Goal: Information Seeking & Learning: Learn about a topic

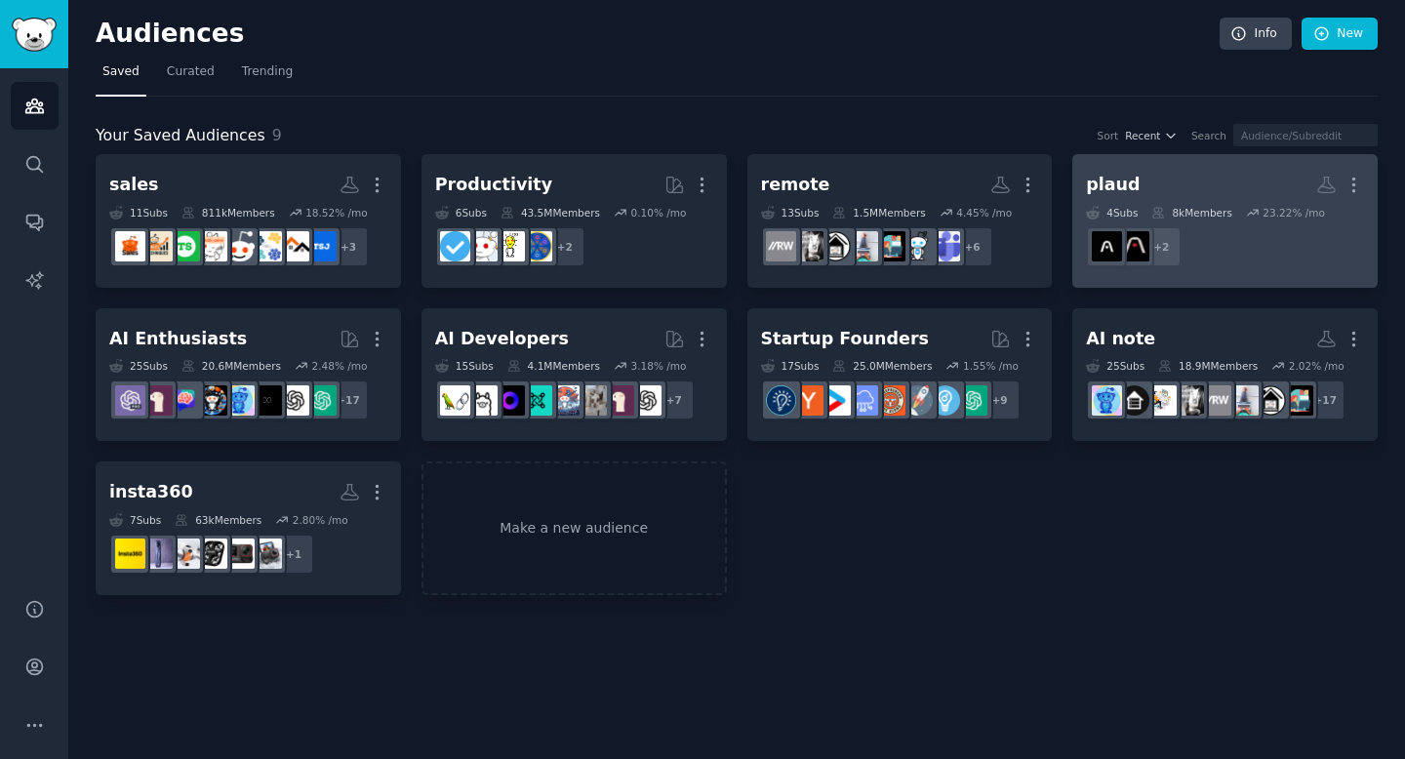
click at [1141, 193] on h2 "[PERSON_NAME] More" at bounding box center [1225, 185] width 278 height 34
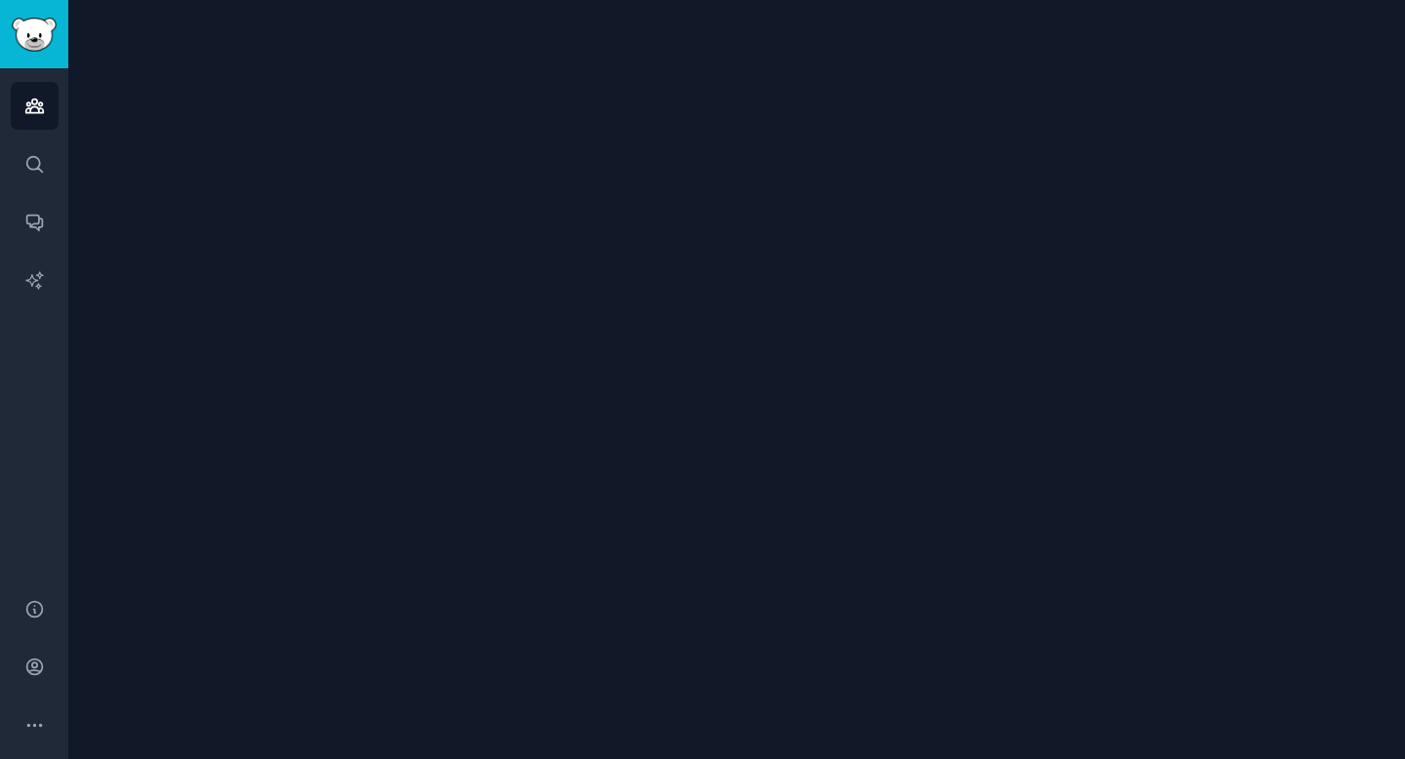
click at [1128, 184] on div at bounding box center [736, 379] width 1336 height 759
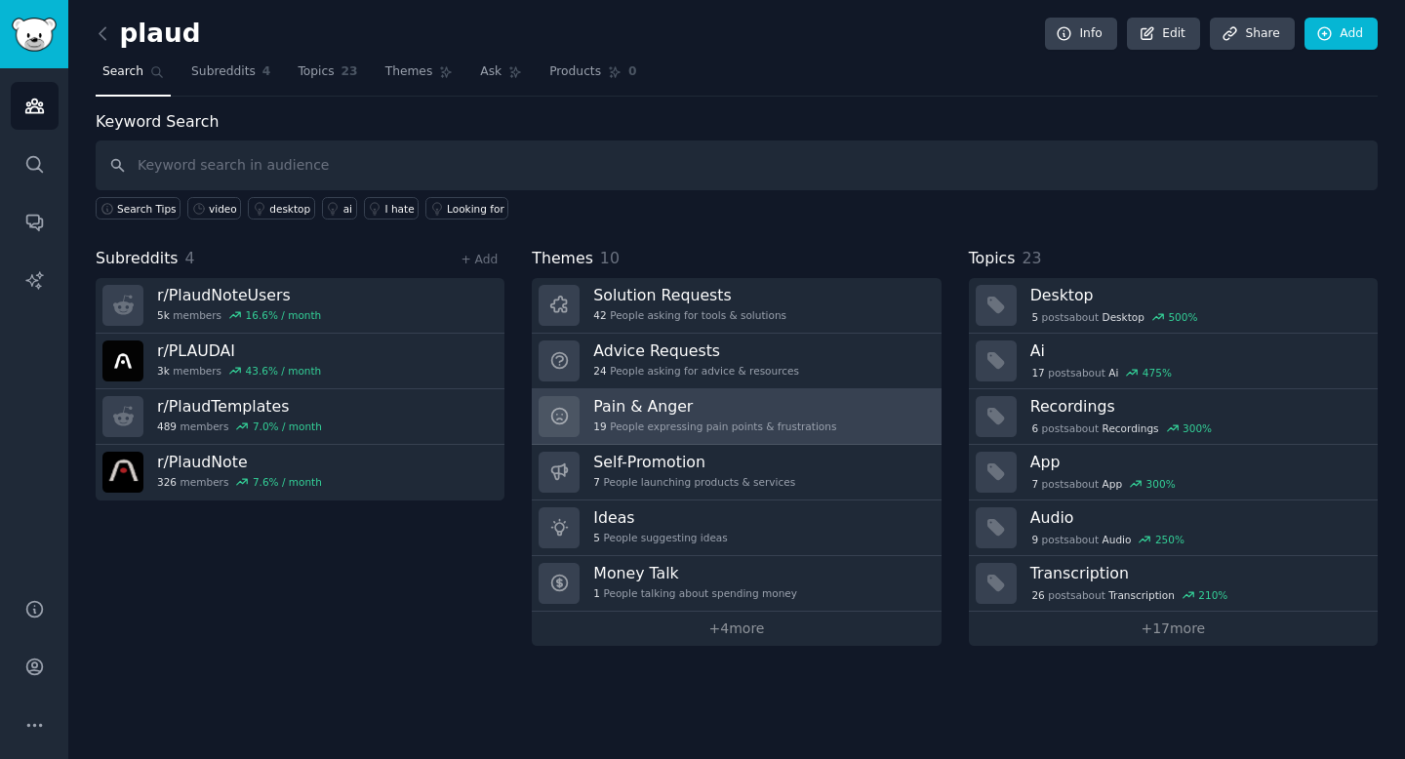
click at [622, 404] on h3 "Pain & Anger" at bounding box center [714, 406] width 243 height 20
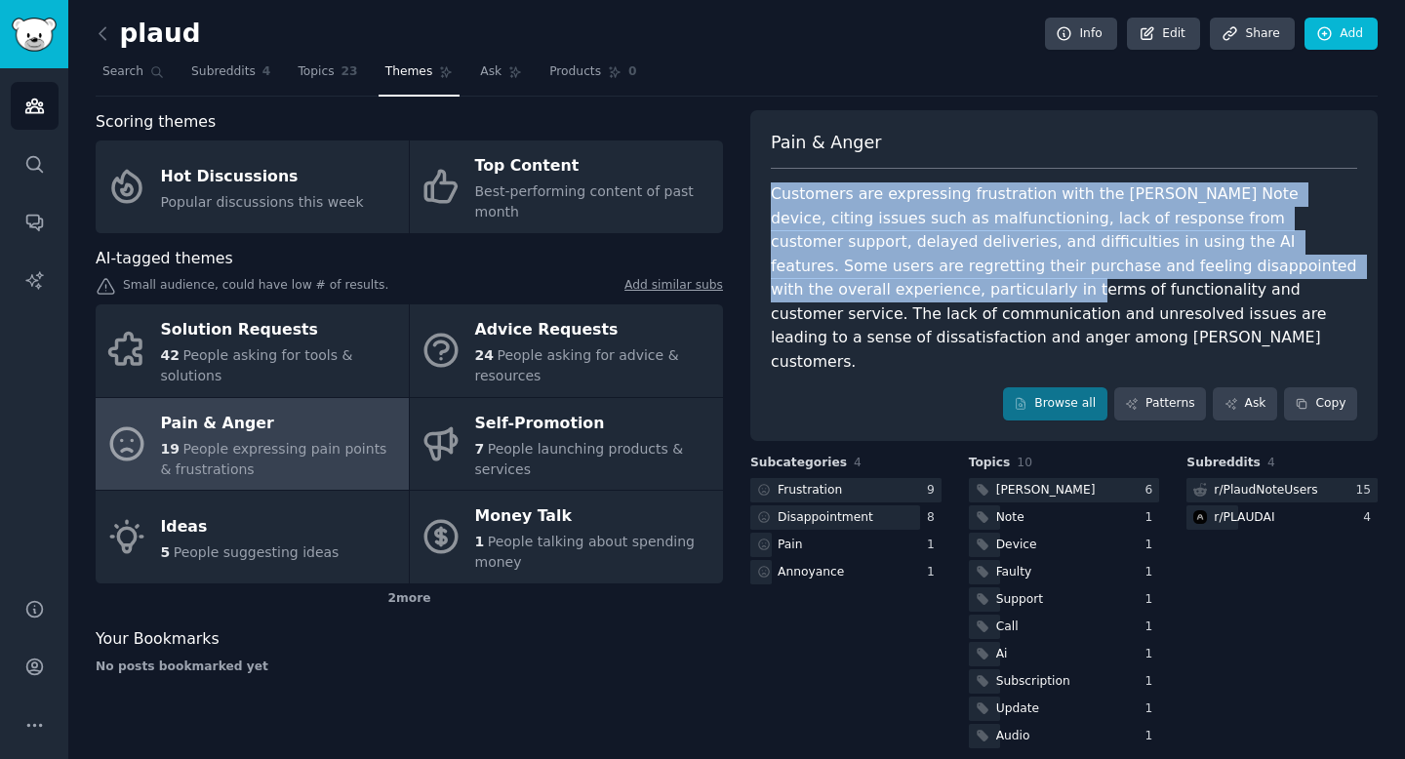
drag, startPoint x: 774, startPoint y: 195, endPoint x: 1306, endPoint y: 269, distance: 536.7
click at [1306, 269] on div "Customers are expressing frustration with the [PERSON_NAME] Note device, citing…" at bounding box center [1064, 277] width 586 height 191
copy div "Customers are expressing frustration with the [PERSON_NAME] Note device, citing…"
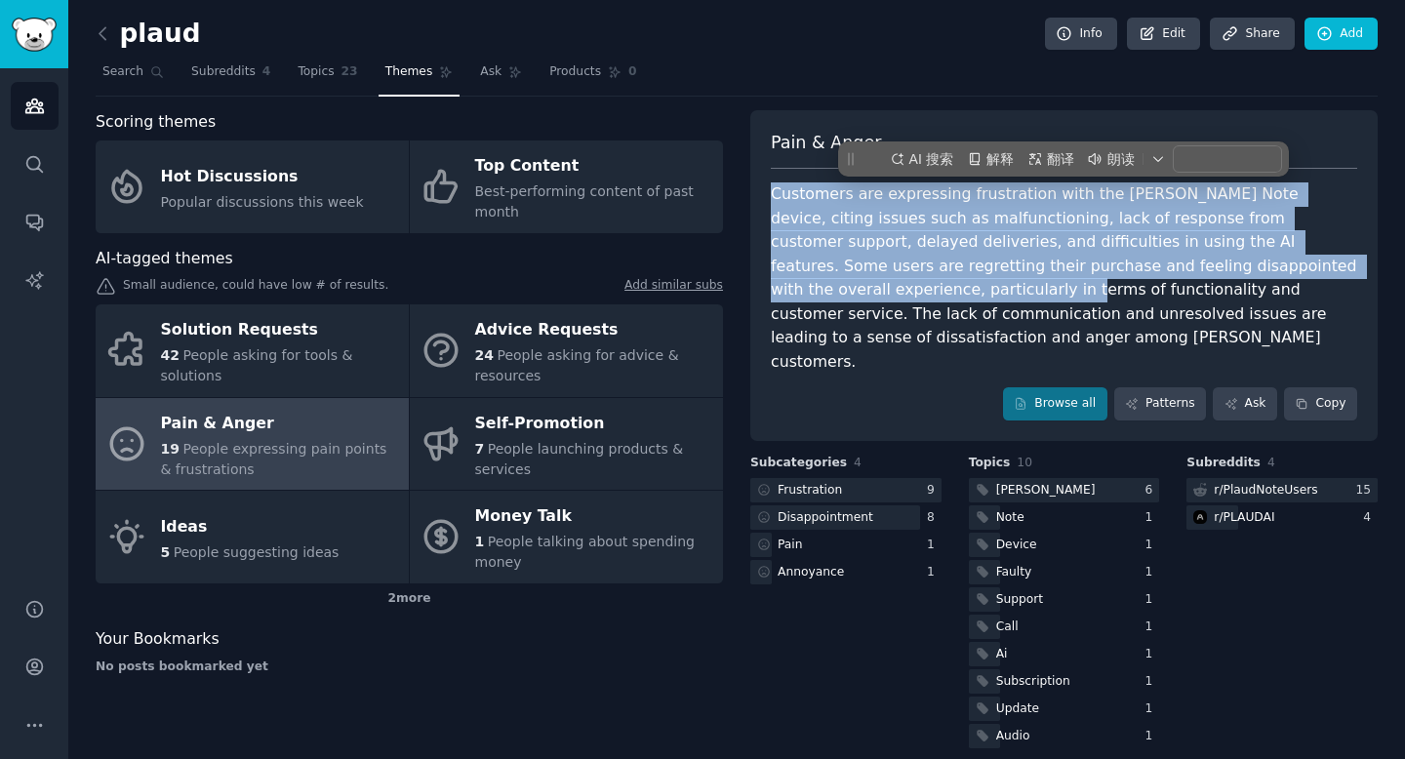
click at [1072, 240] on div "Customers are expressing frustration with the [PERSON_NAME] Note device, citing…" at bounding box center [1064, 277] width 586 height 191
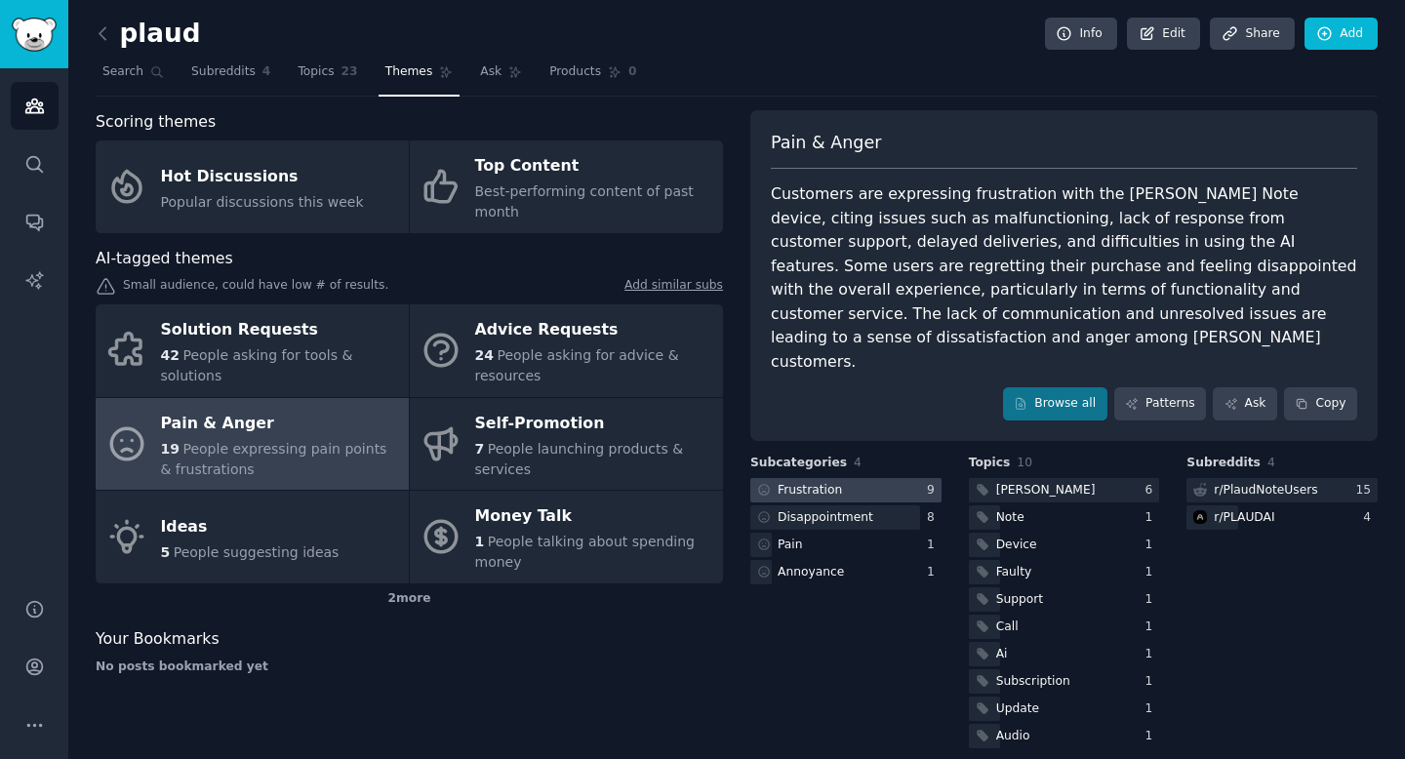
click at [838, 478] on div "Frustration" at bounding box center [798, 490] width 96 height 24
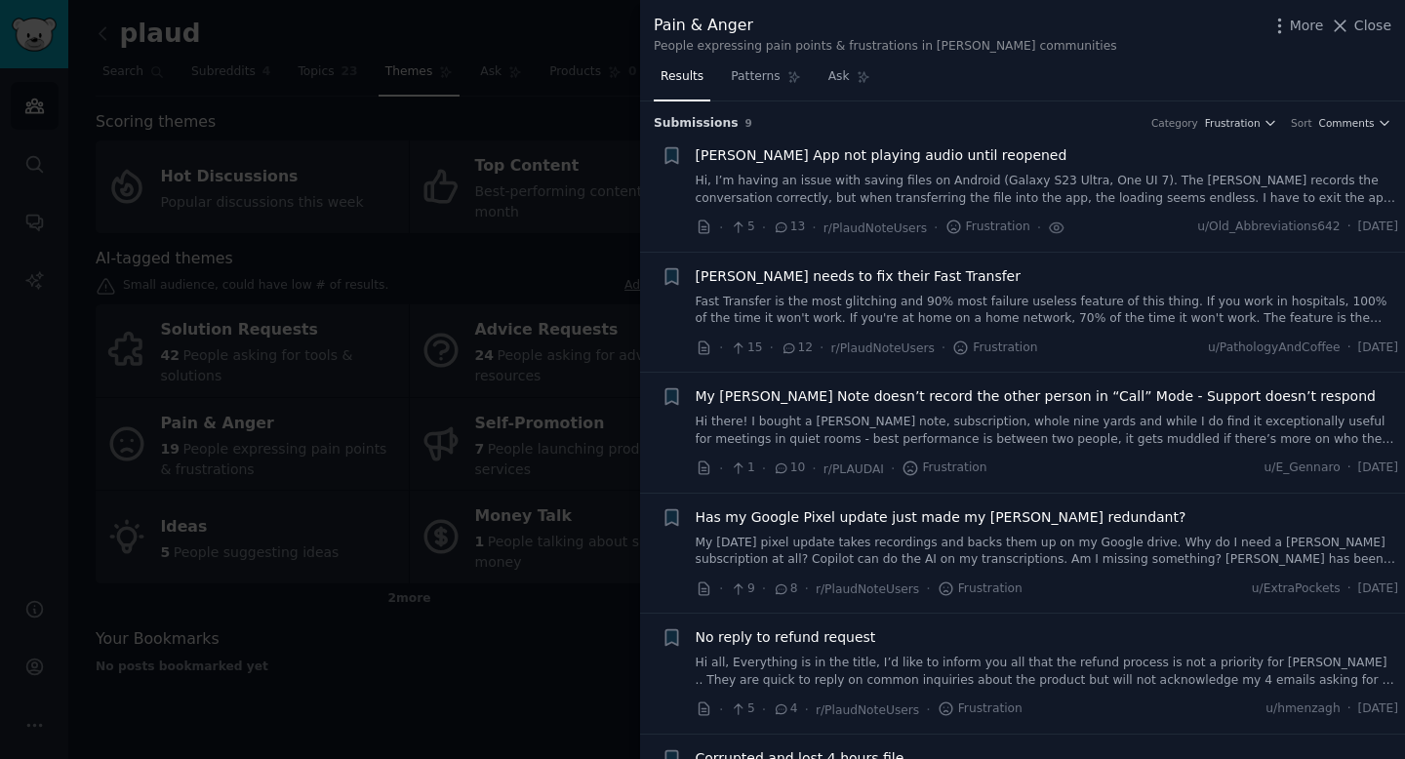
click at [578, 49] on div at bounding box center [702, 379] width 1405 height 759
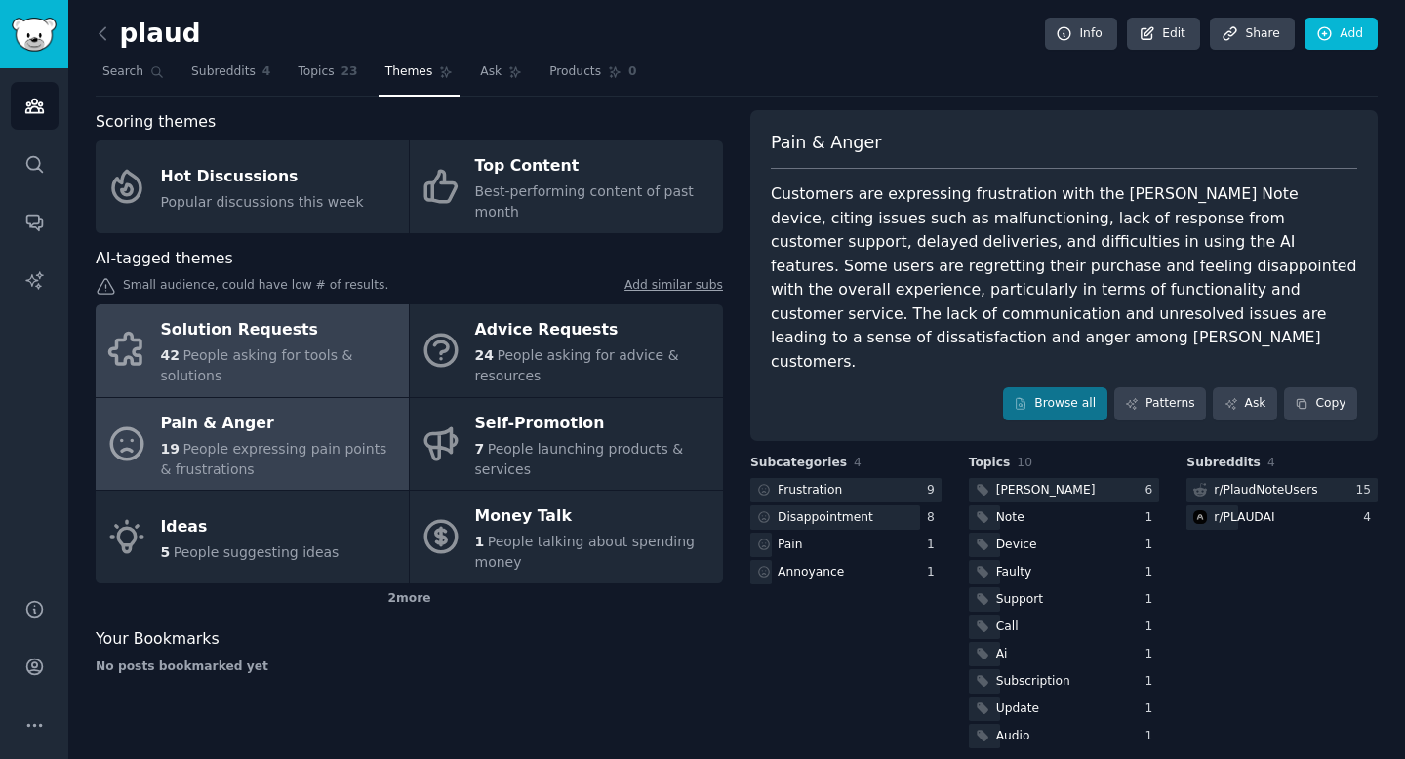
click at [218, 351] on span "People asking for tools & solutions" at bounding box center [257, 365] width 192 height 36
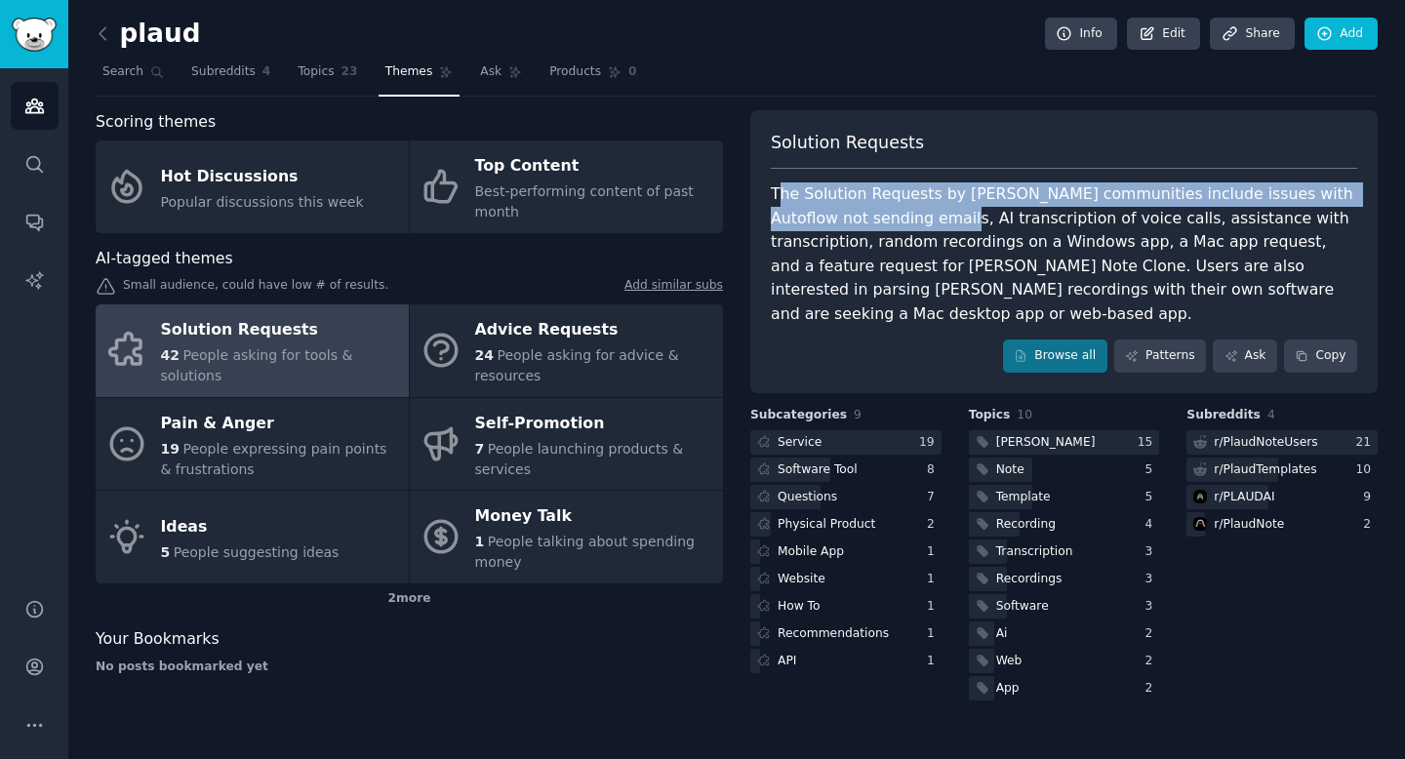
drag, startPoint x: 778, startPoint y: 197, endPoint x: 909, endPoint y: 225, distance: 133.7
click at [909, 225] on div "The Solution Requests by [PERSON_NAME] communities include issues with Autoflow…" at bounding box center [1064, 253] width 586 height 143
click at [910, 225] on div "The Solution Requests by [PERSON_NAME] communities include issues with Autoflow…" at bounding box center [1064, 253] width 586 height 143
copy div "he Solution Requests by [PERSON_NAME] communities include issues with Autoflow …"
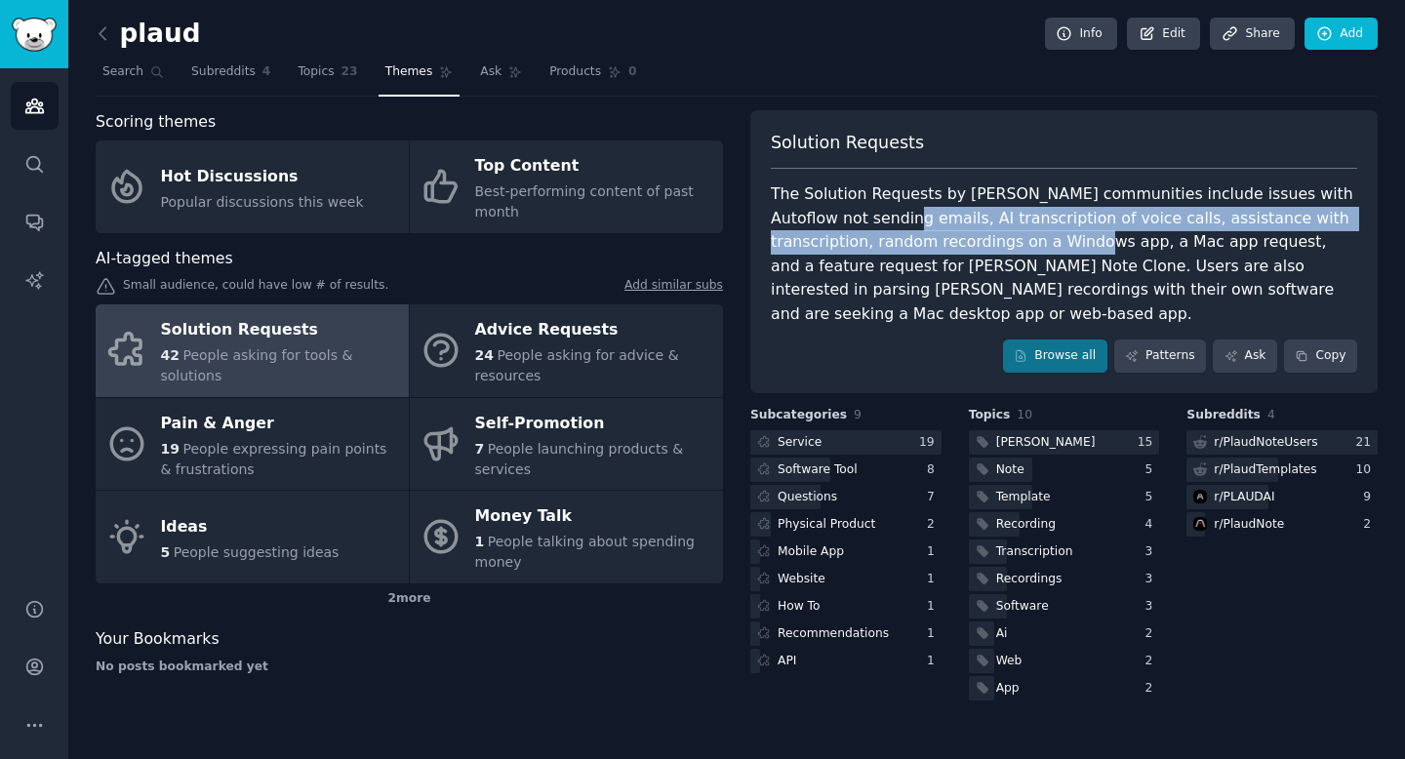
drag, startPoint x: 871, startPoint y: 218, endPoint x: 984, endPoint y: 246, distance: 116.4
click at [984, 246] on div "The Solution Requests by [PERSON_NAME] communities include issues with Autoflow…" at bounding box center [1064, 253] width 586 height 143
copy div ", AI transcription of voice calls, assistance with transcription, random record…"
click at [984, 246] on div "The Solution Requests by [PERSON_NAME] communities include issues with Autoflow…" at bounding box center [1064, 253] width 586 height 143
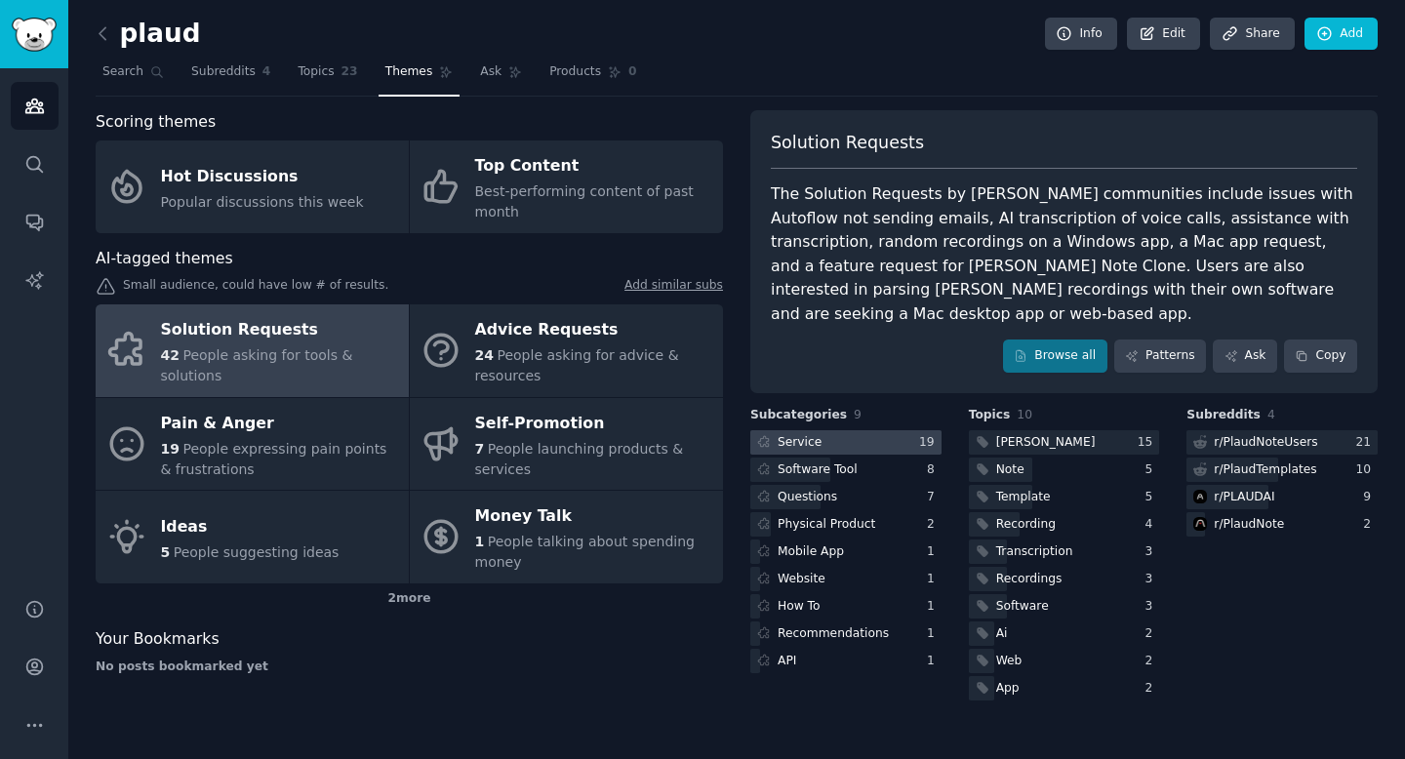
click at [815, 434] on div "Service" at bounding box center [799, 443] width 44 height 18
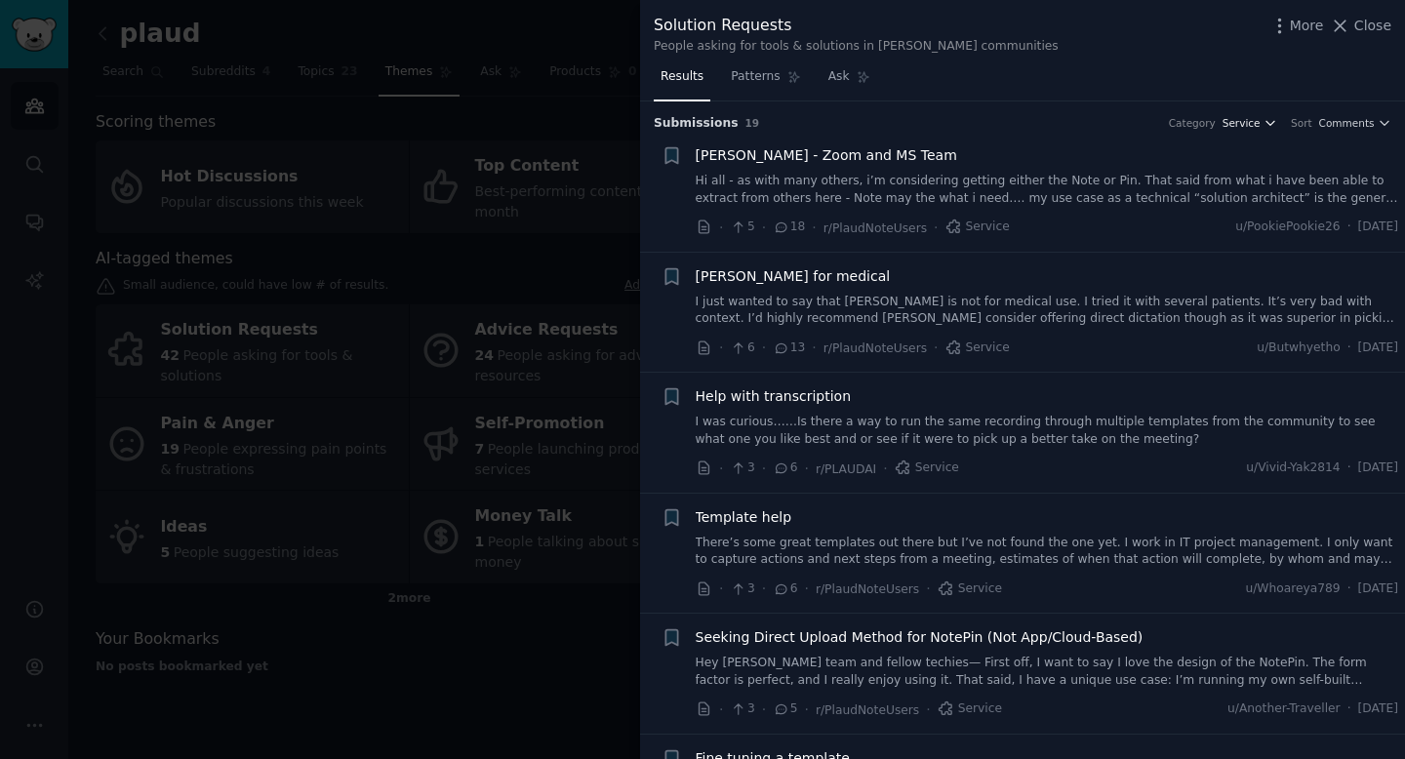
click at [1253, 124] on span "Service" at bounding box center [1241, 123] width 38 height 14
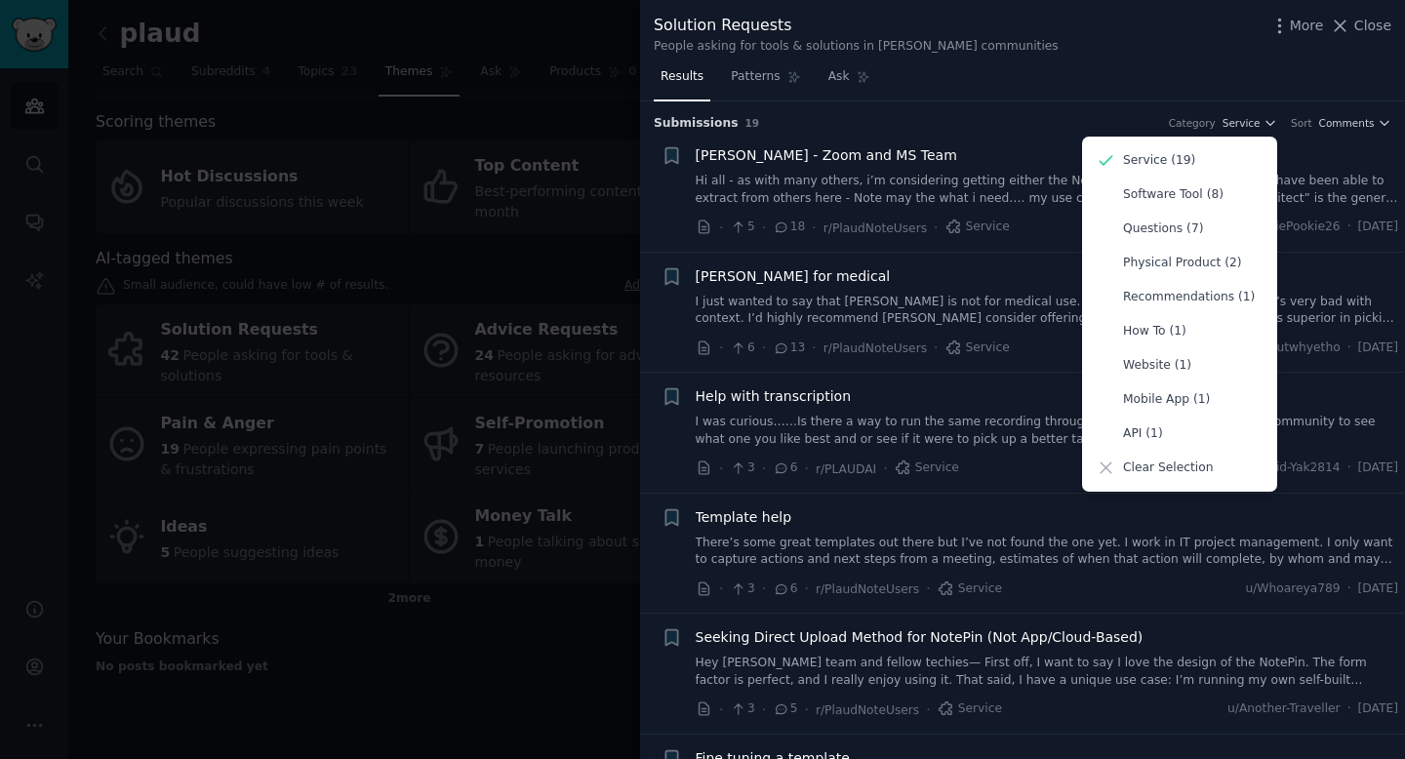
click at [1082, 111] on div "Submission s 19 Category Service Service (19) Software Tool (8) Questions (7) P…" at bounding box center [1022, 116] width 737 height 31
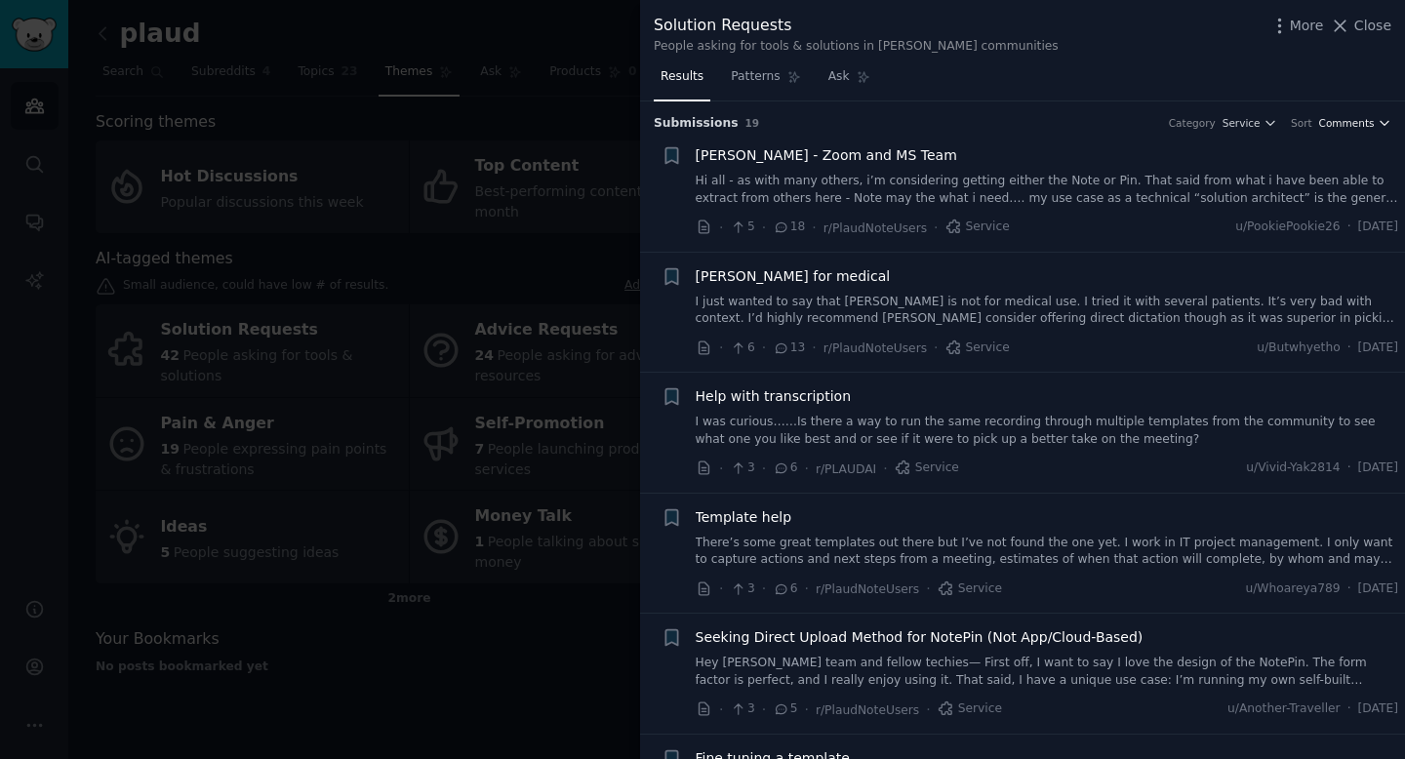
click at [1340, 118] on span "Comments" at bounding box center [1347, 123] width 56 height 14
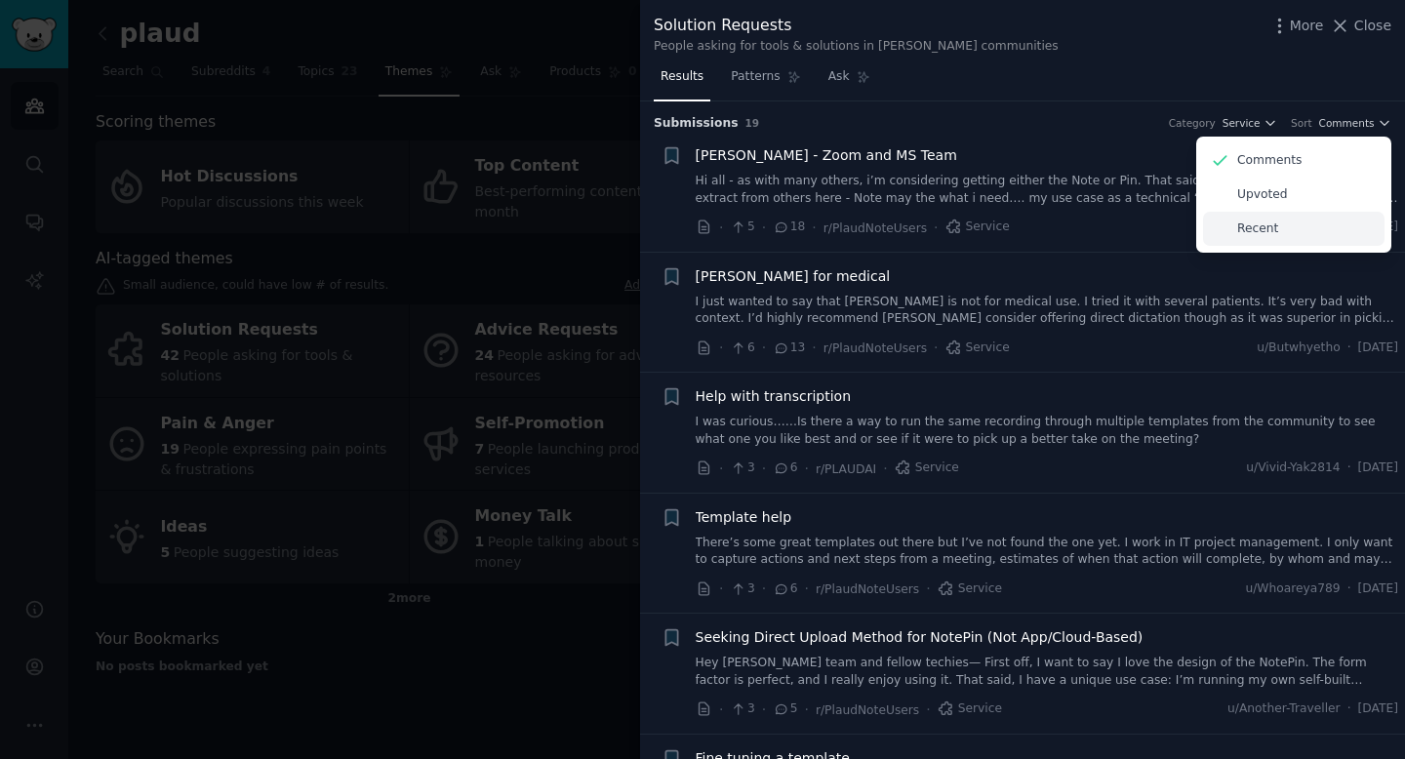
click at [1249, 228] on p "Recent" at bounding box center [1257, 229] width 41 height 18
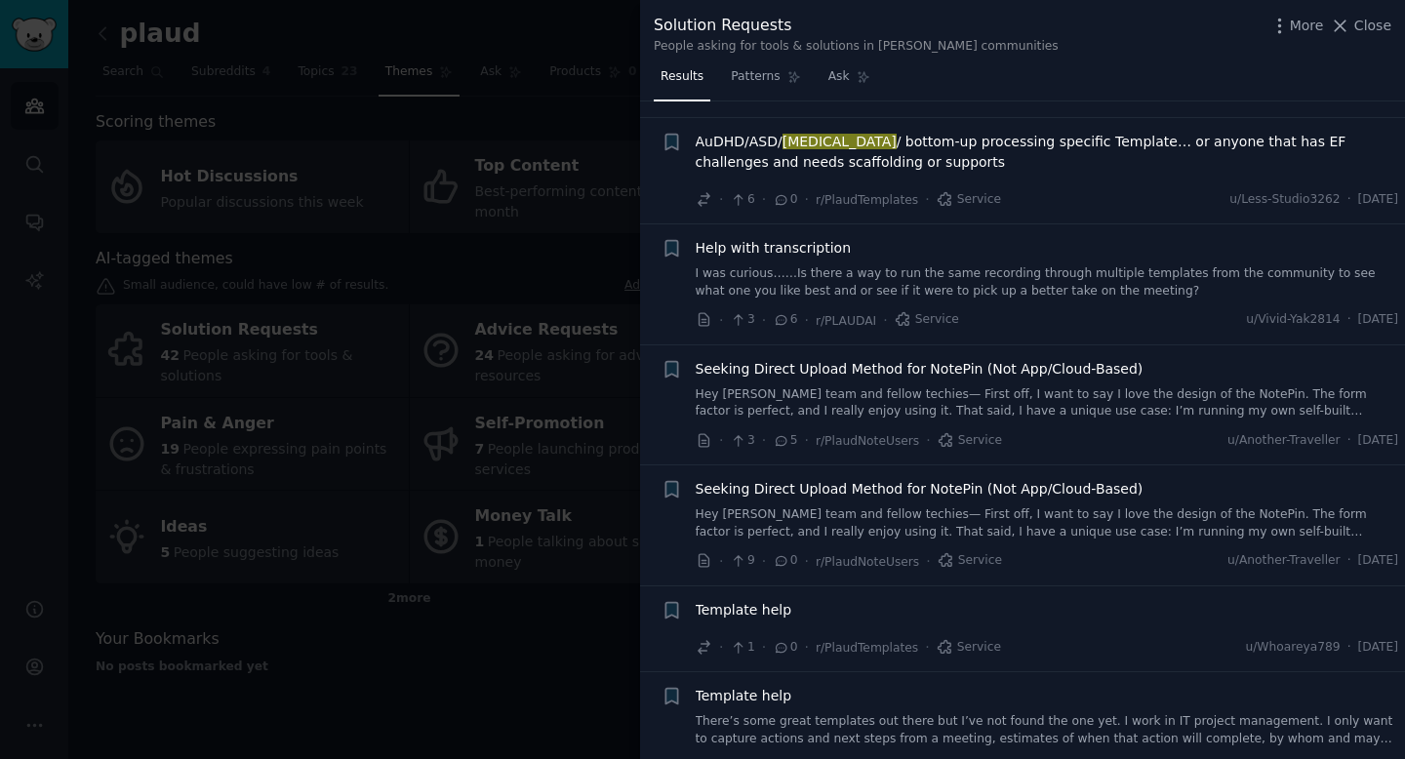
scroll to position [158, 0]
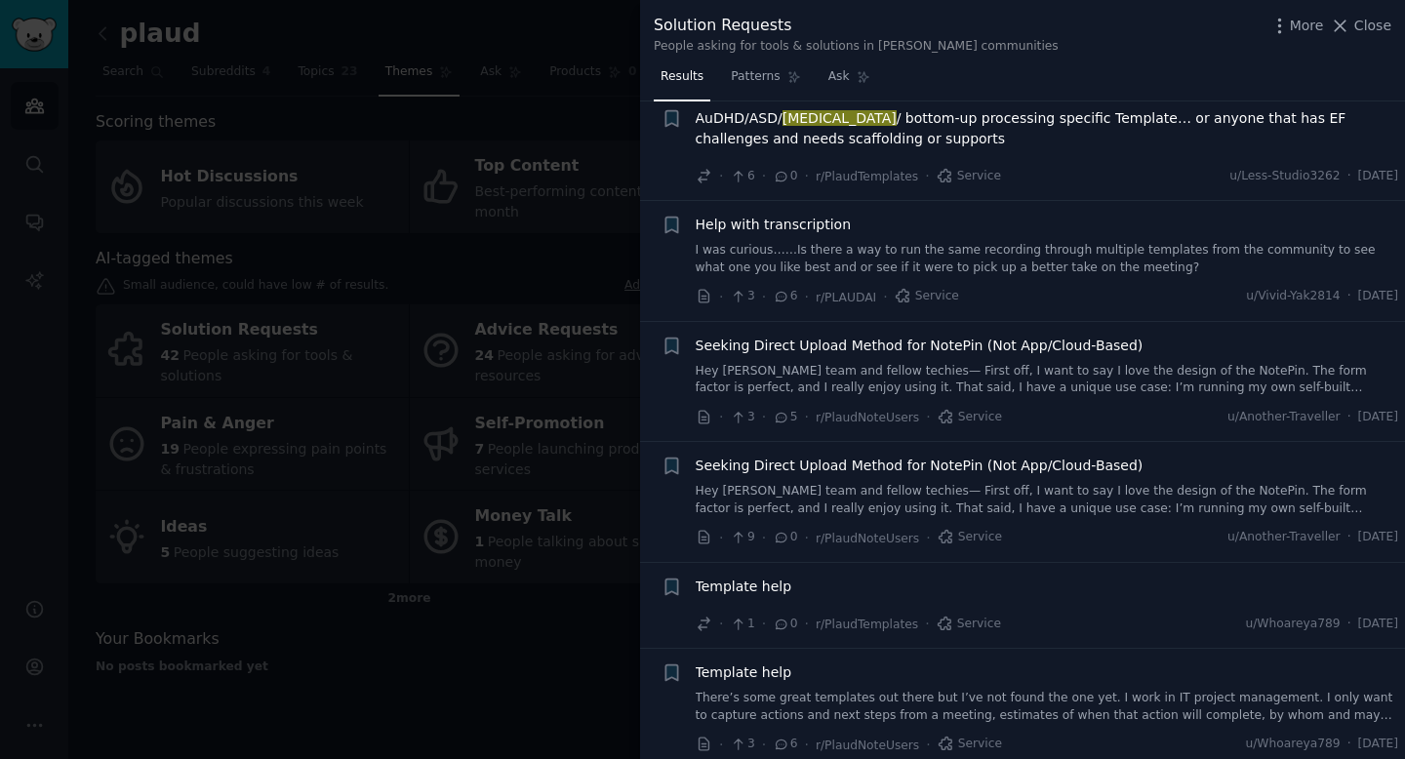
click at [546, 35] on div at bounding box center [702, 379] width 1405 height 759
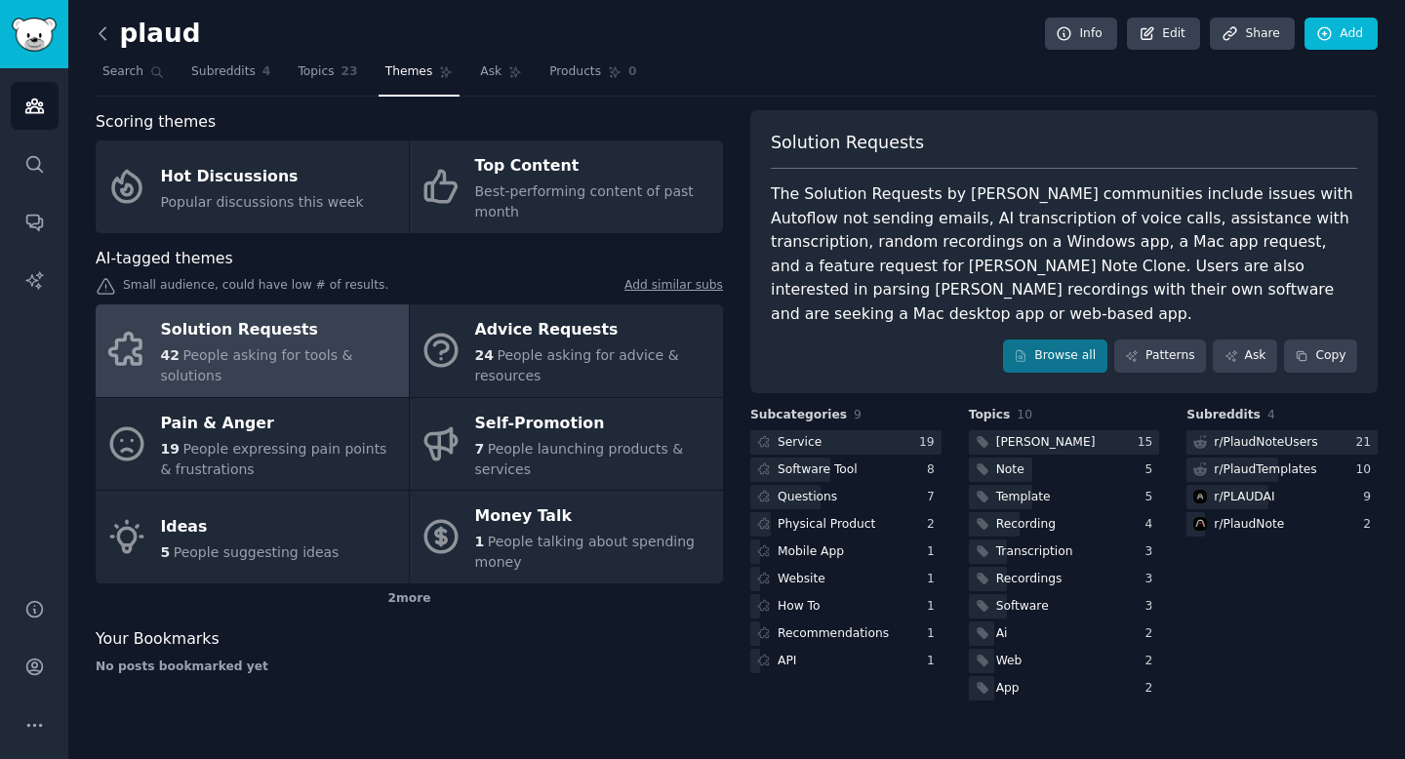
click at [100, 35] on icon at bounding box center [102, 33] width 6 height 12
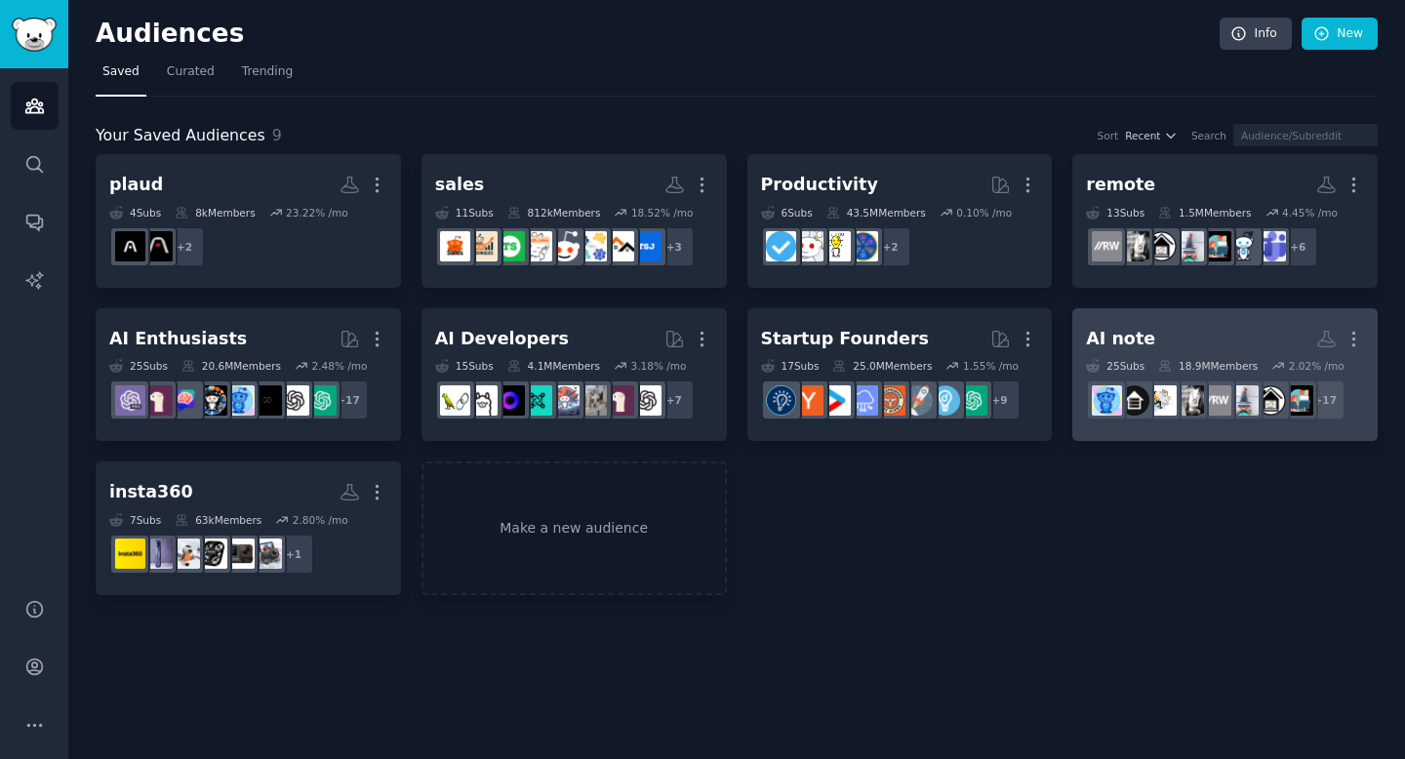
click at [1133, 332] on div "AI note" at bounding box center [1120, 339] width 69 height 24
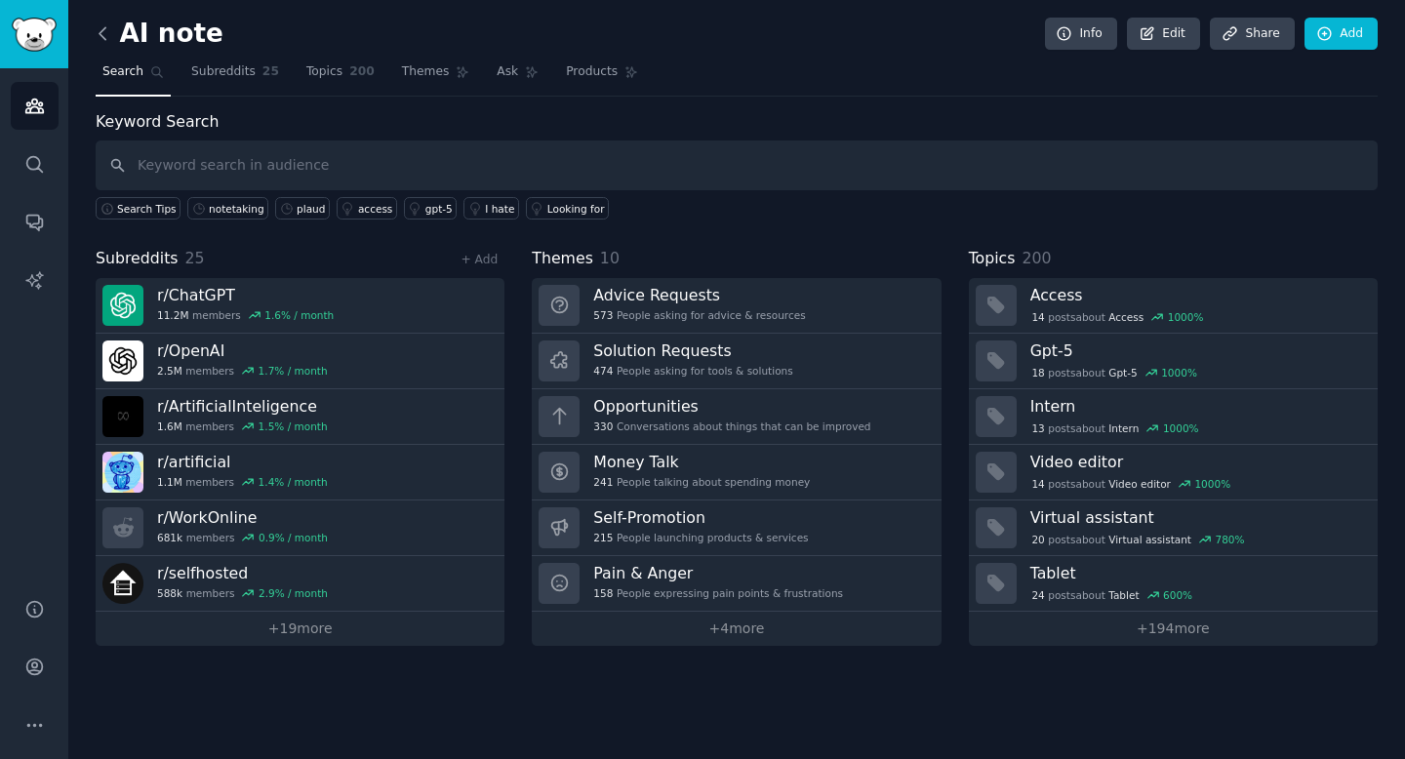
click at [102, 27] on icon at bounding box center [103, 33] width 20 height 20
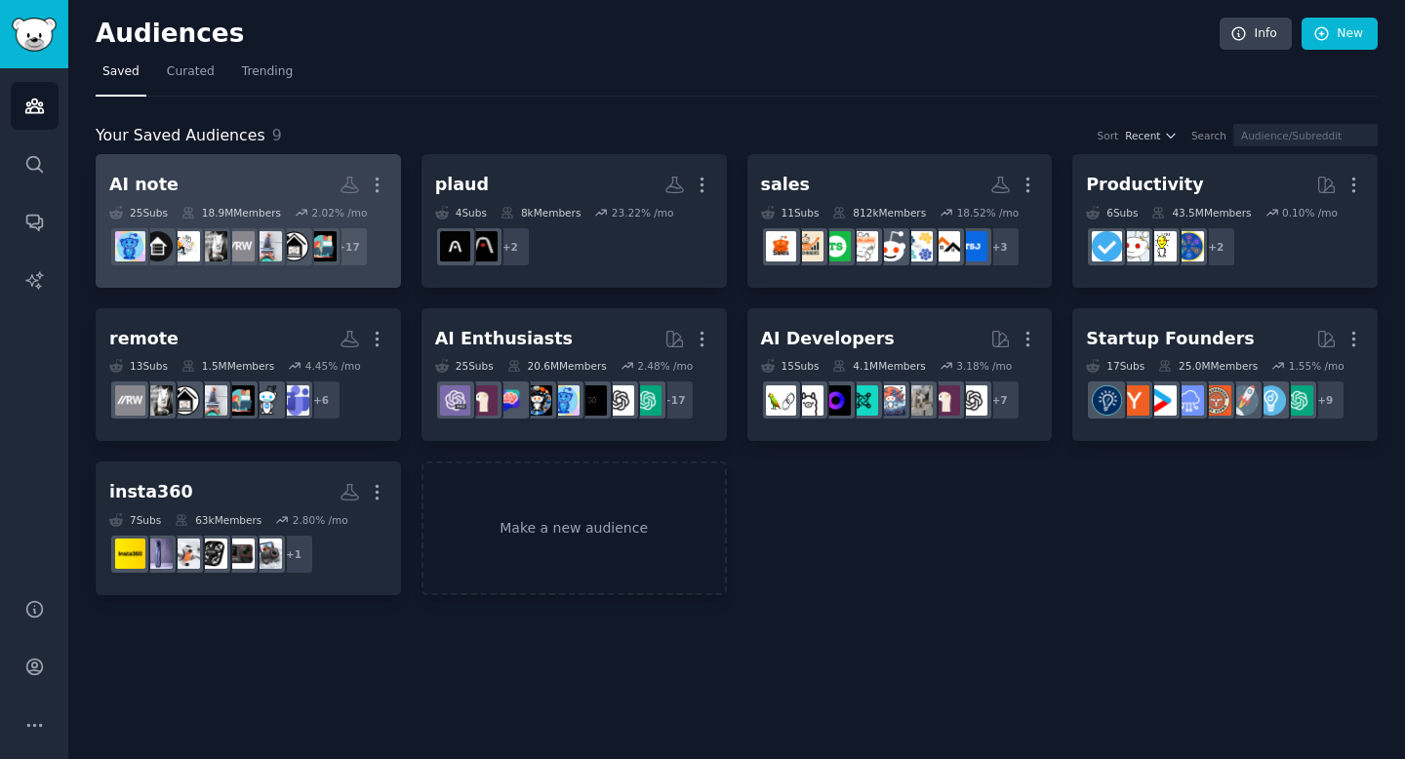
click at [180, 178] on h2 "AI note More" at bounding box center [248, 185] width 278 height 34
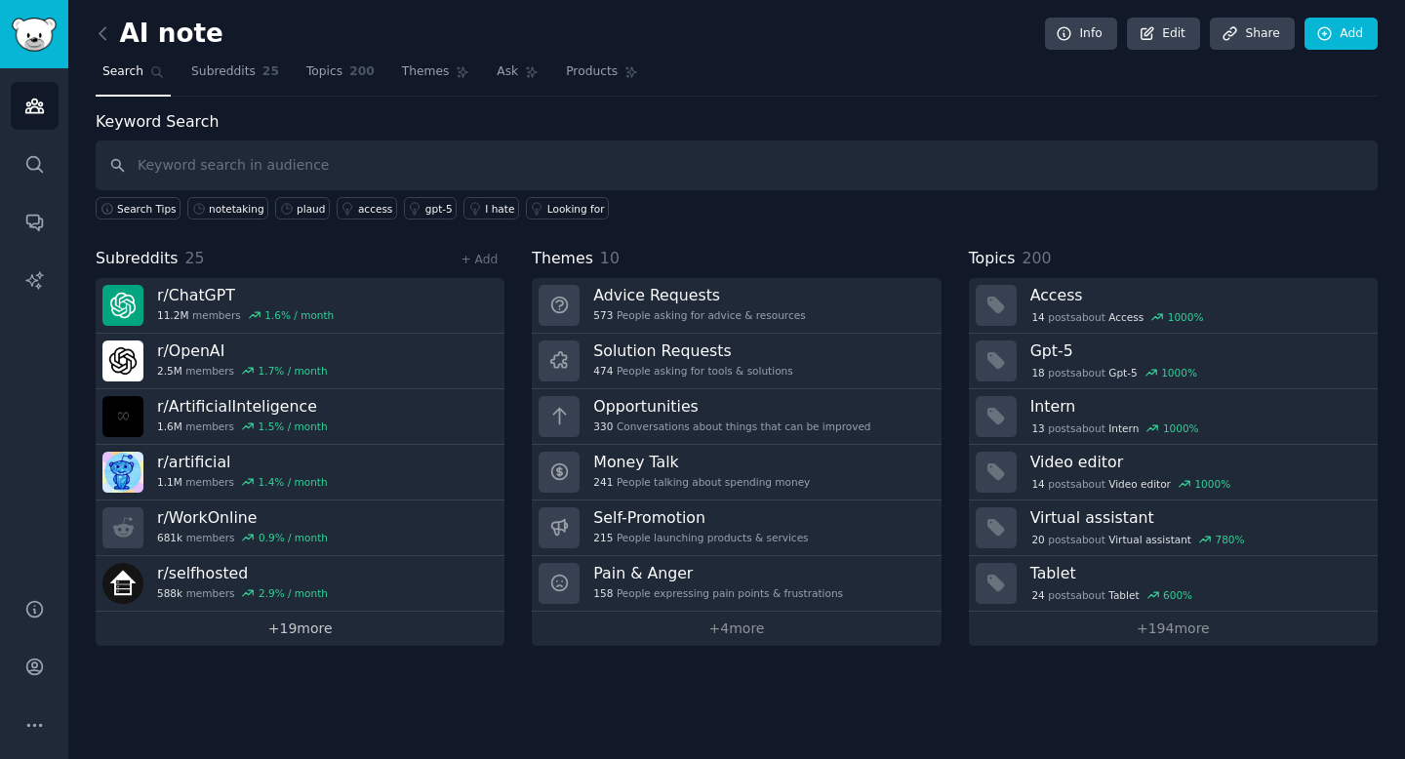
click at [250, 629] on link "+ 19 more" at bounding box center [300, 629] width 409 height 34
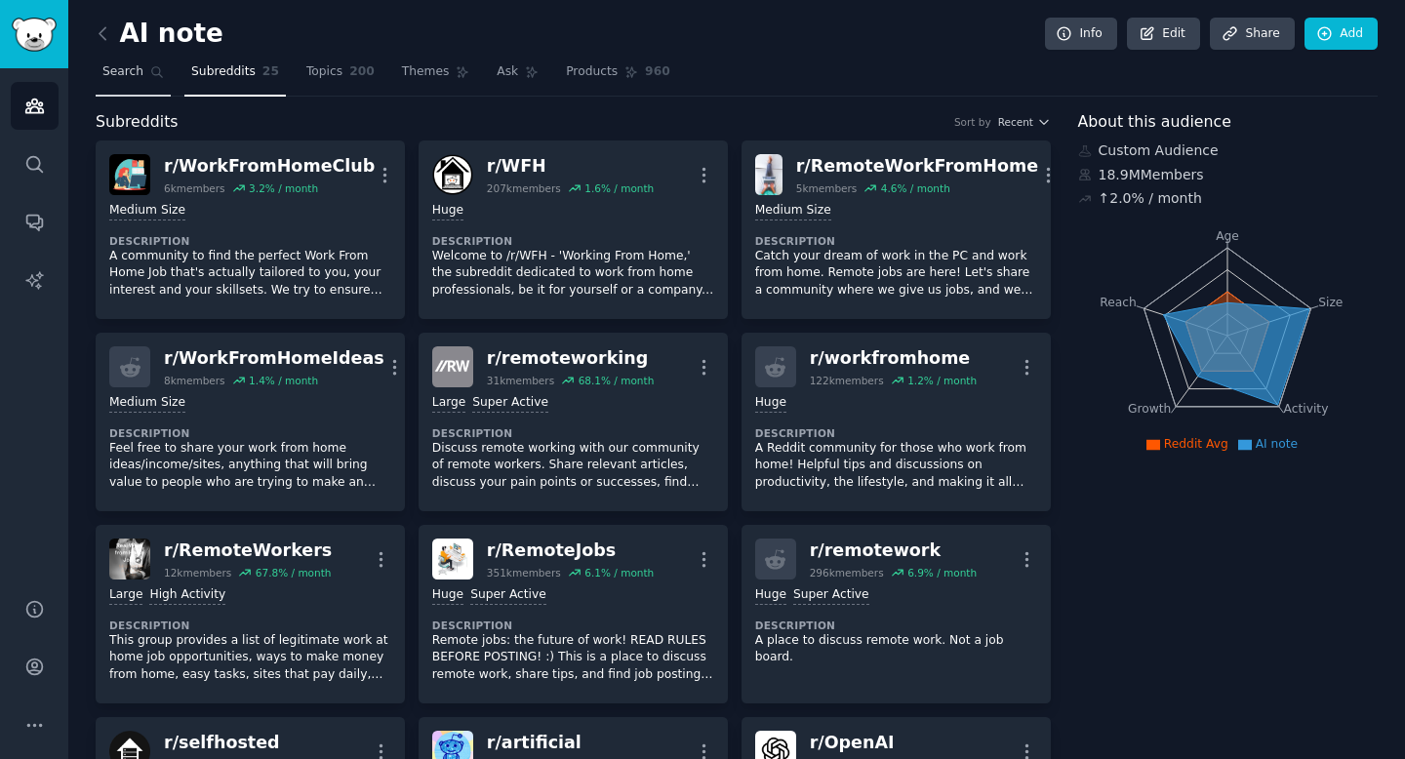
click at [150, 79] on link "Search" at bounding box center [133, 77] width 75 height 40
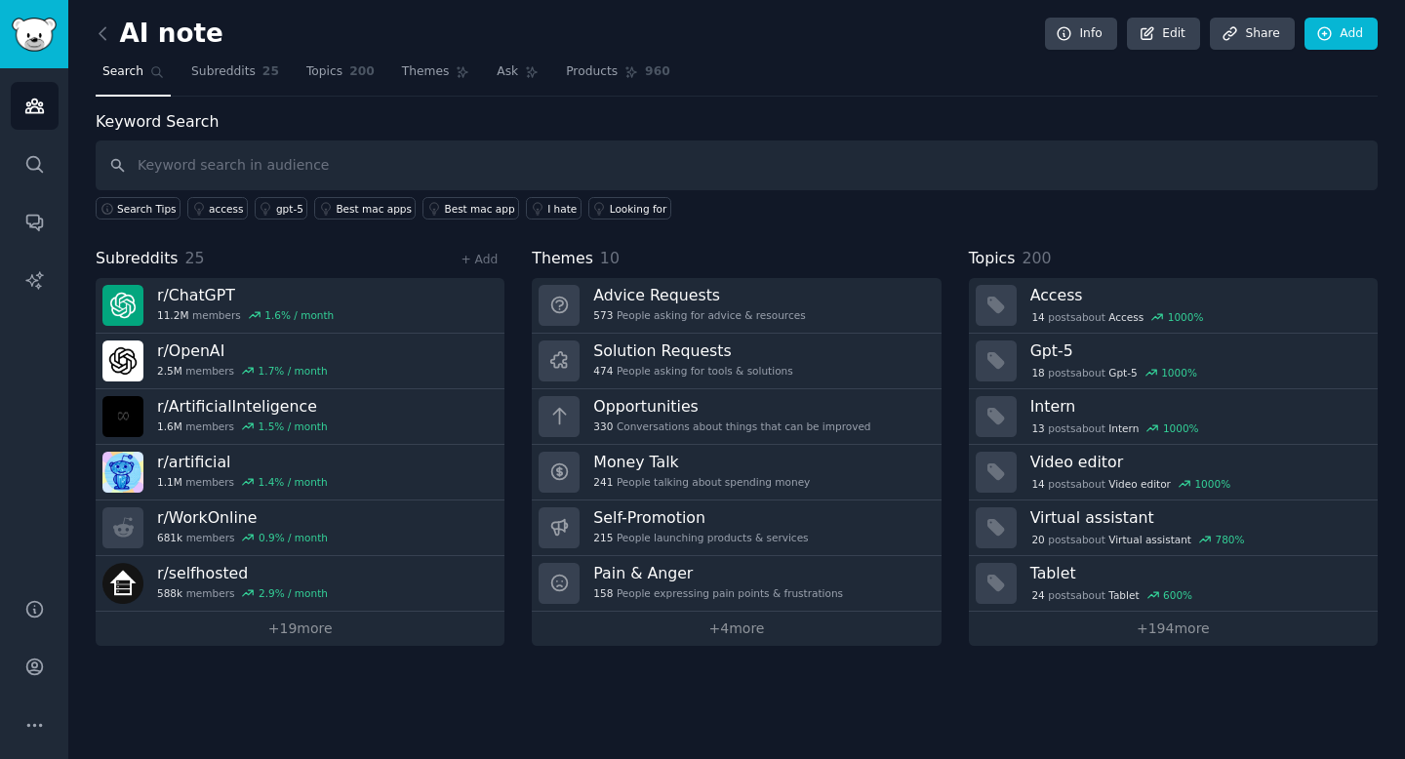
click at [267, 168] on input "text" at bounding box center [737, 165] width 1282 height 50
type input "transcription"
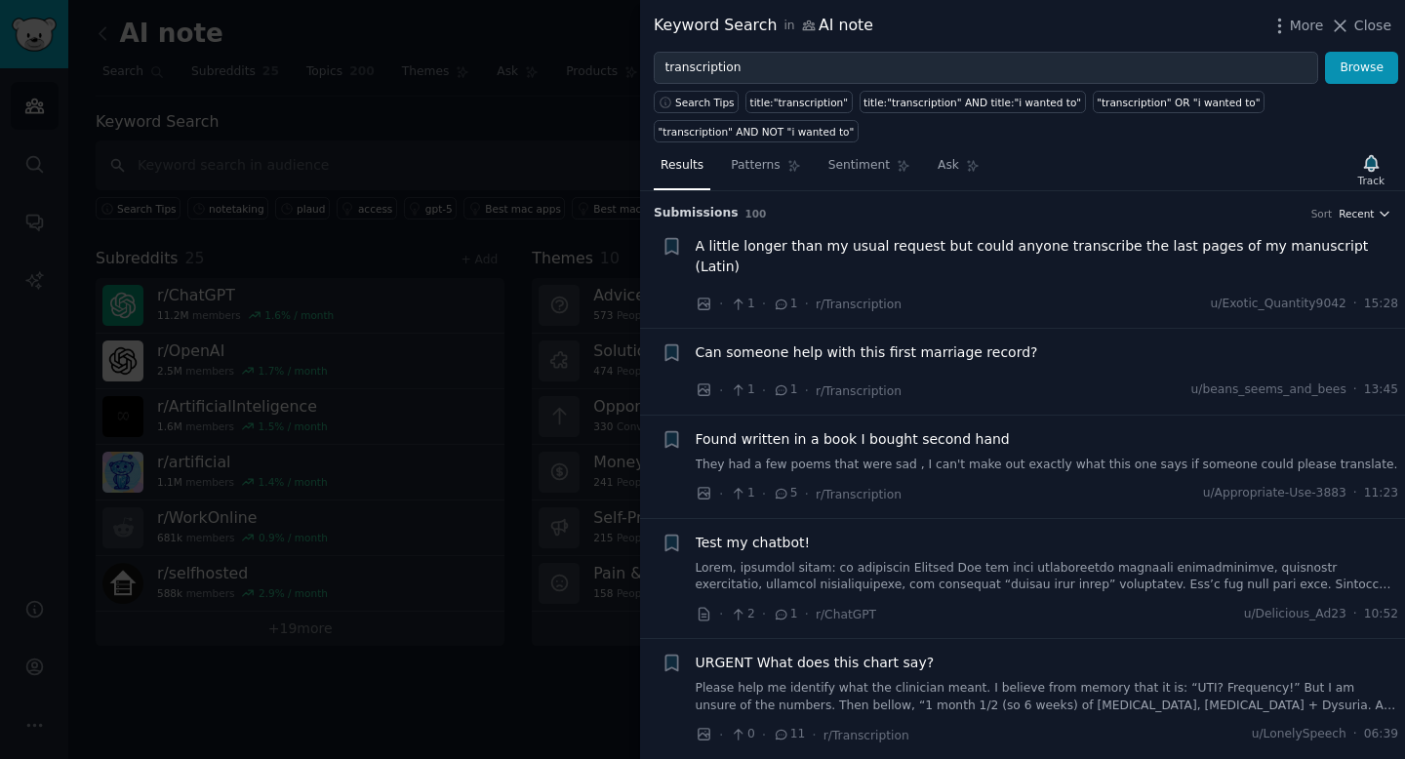
click at [1356, 211] on span "Recent" at bounding box center [1355, 214] width 35 height 14
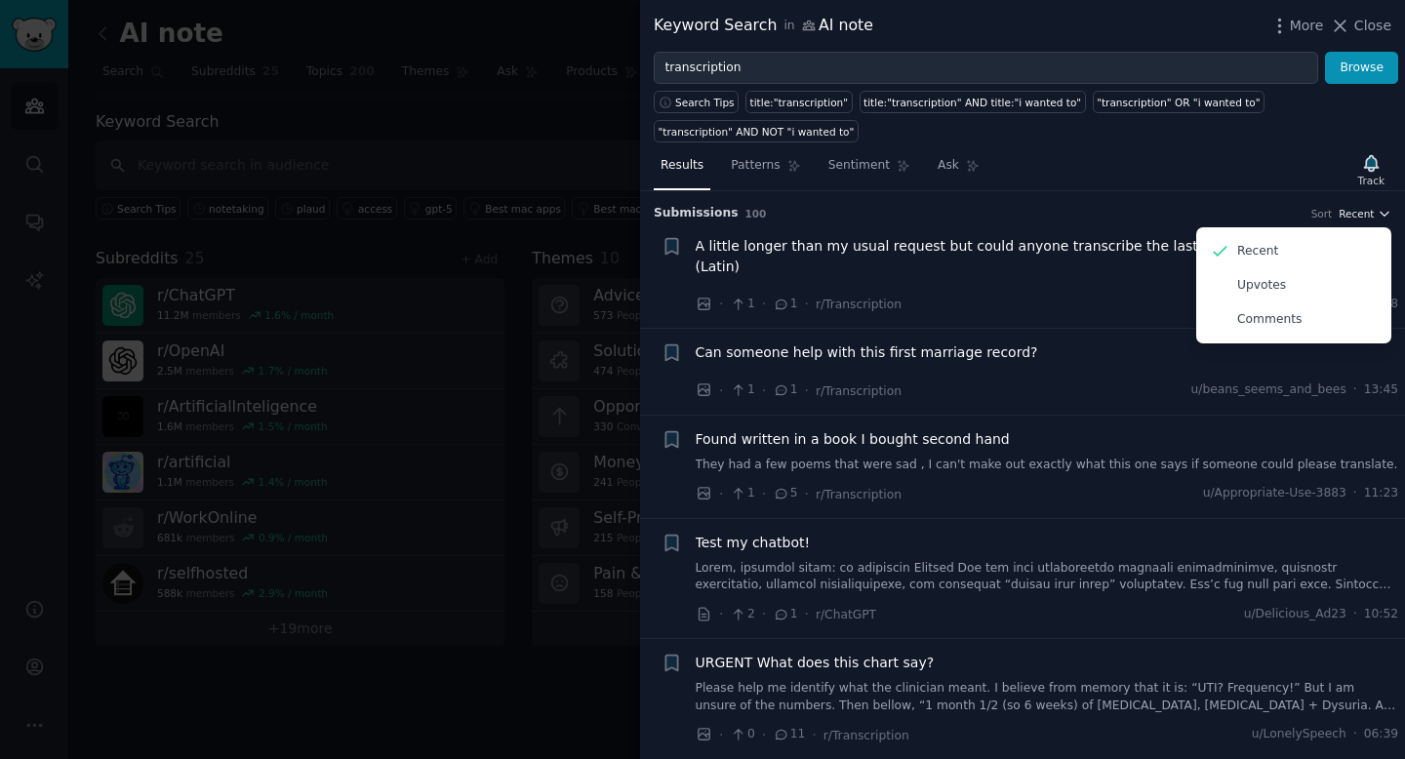
click at [1356, 211] on span "Recent" at bounding box center [1355, 214] width 35 height 14
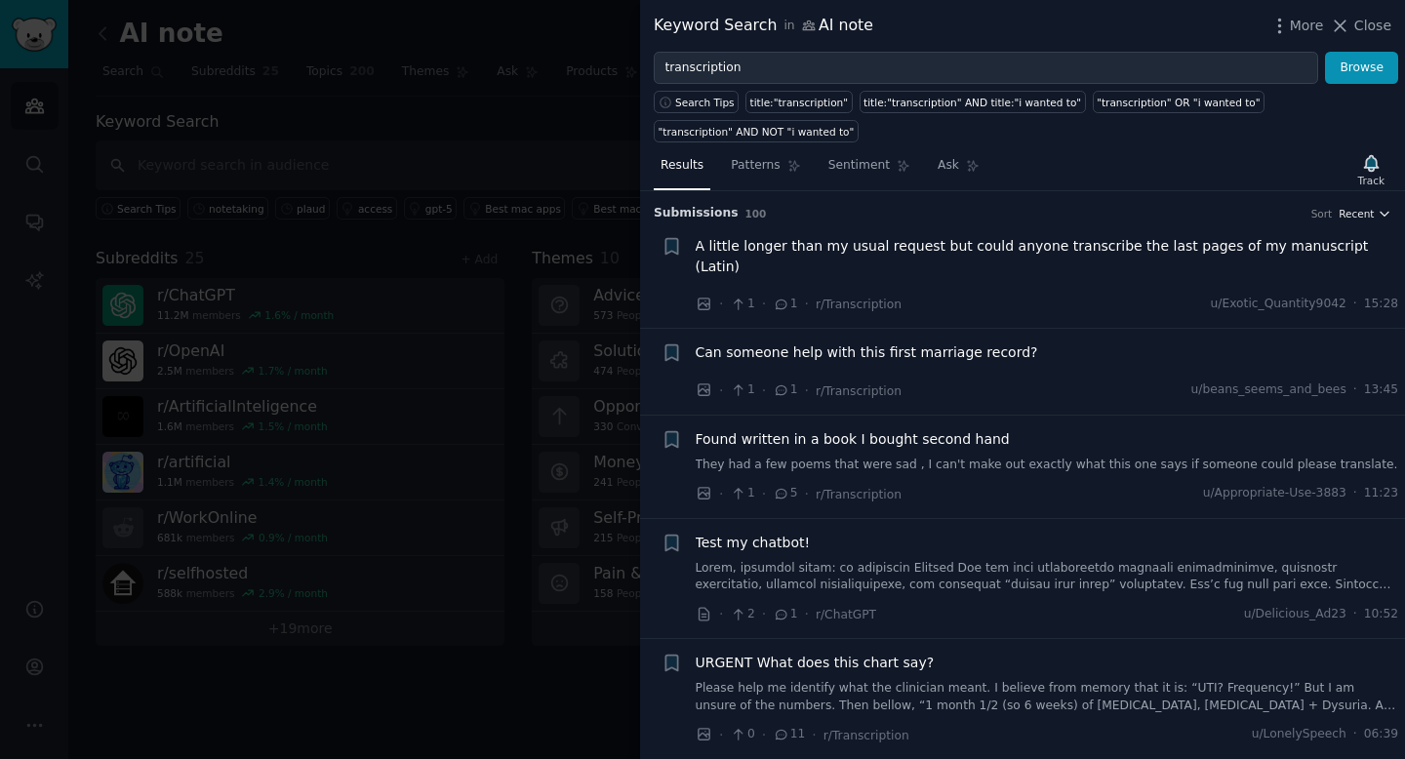
click at [1356, 211] on span "Recent" at bounding box center [1355, 214] width 35 height 14
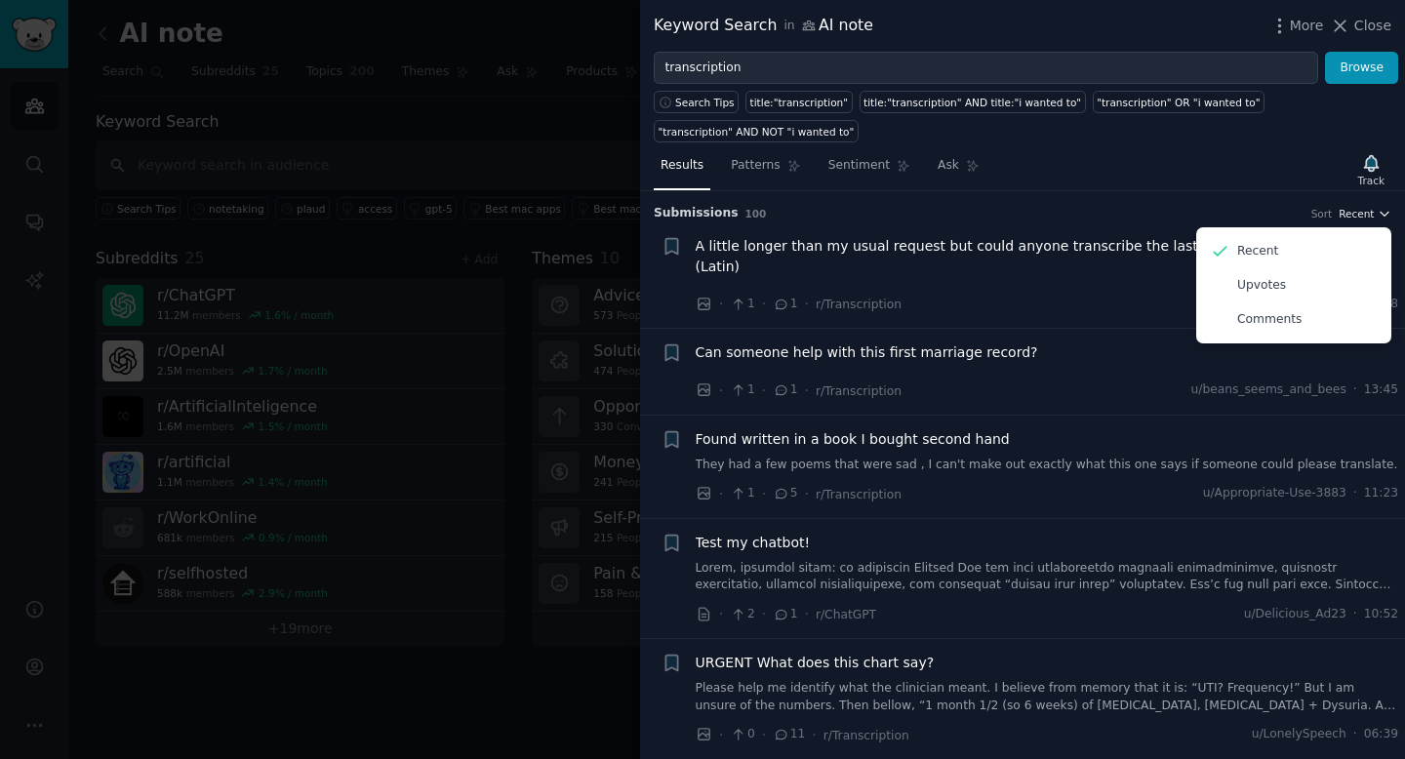
click at [1356, 211] on span "Recent" at bounding box center [1355, 214] width 35 height 14
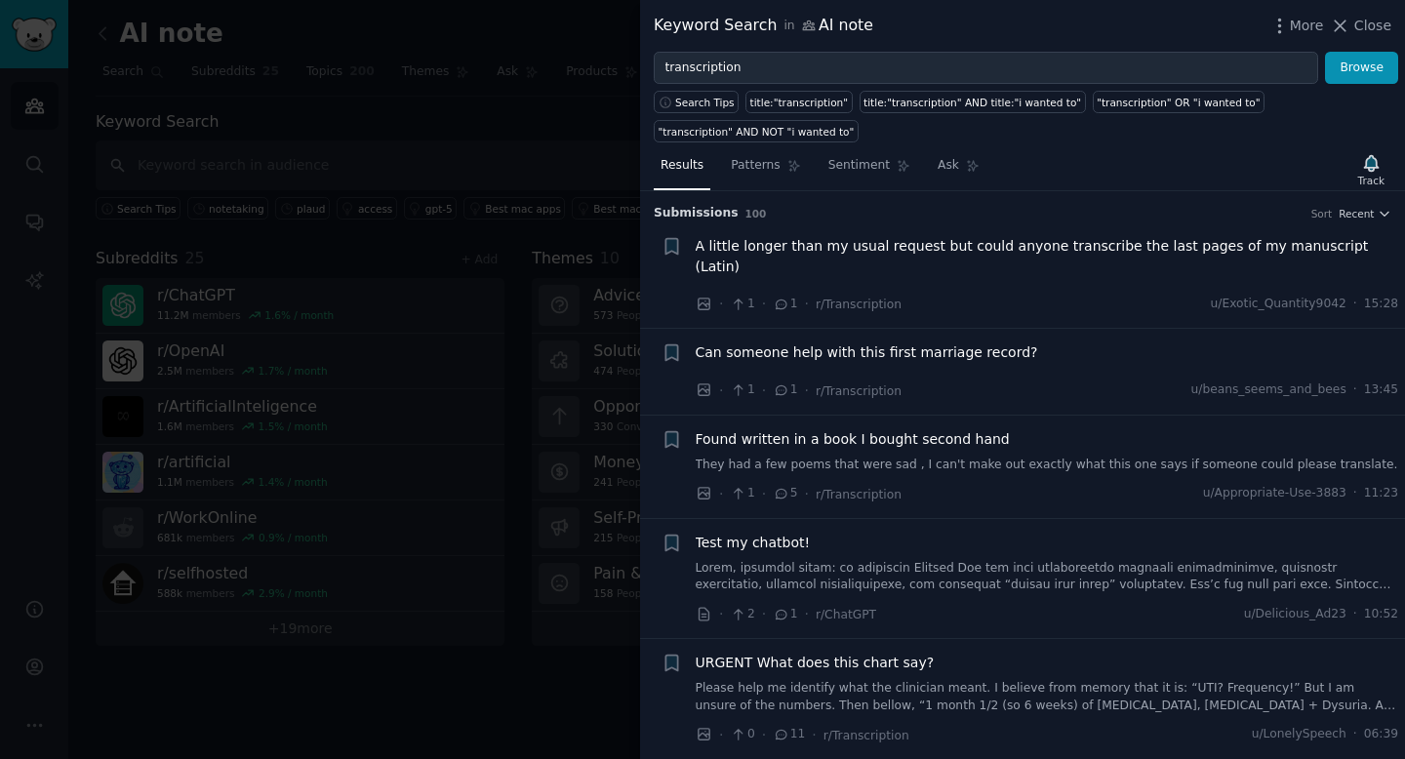
click at [787, 255] on span "A little longer than my usual request but could anyone transcribe the last page…" at bounding box center [1046, 256] width 703 height 41
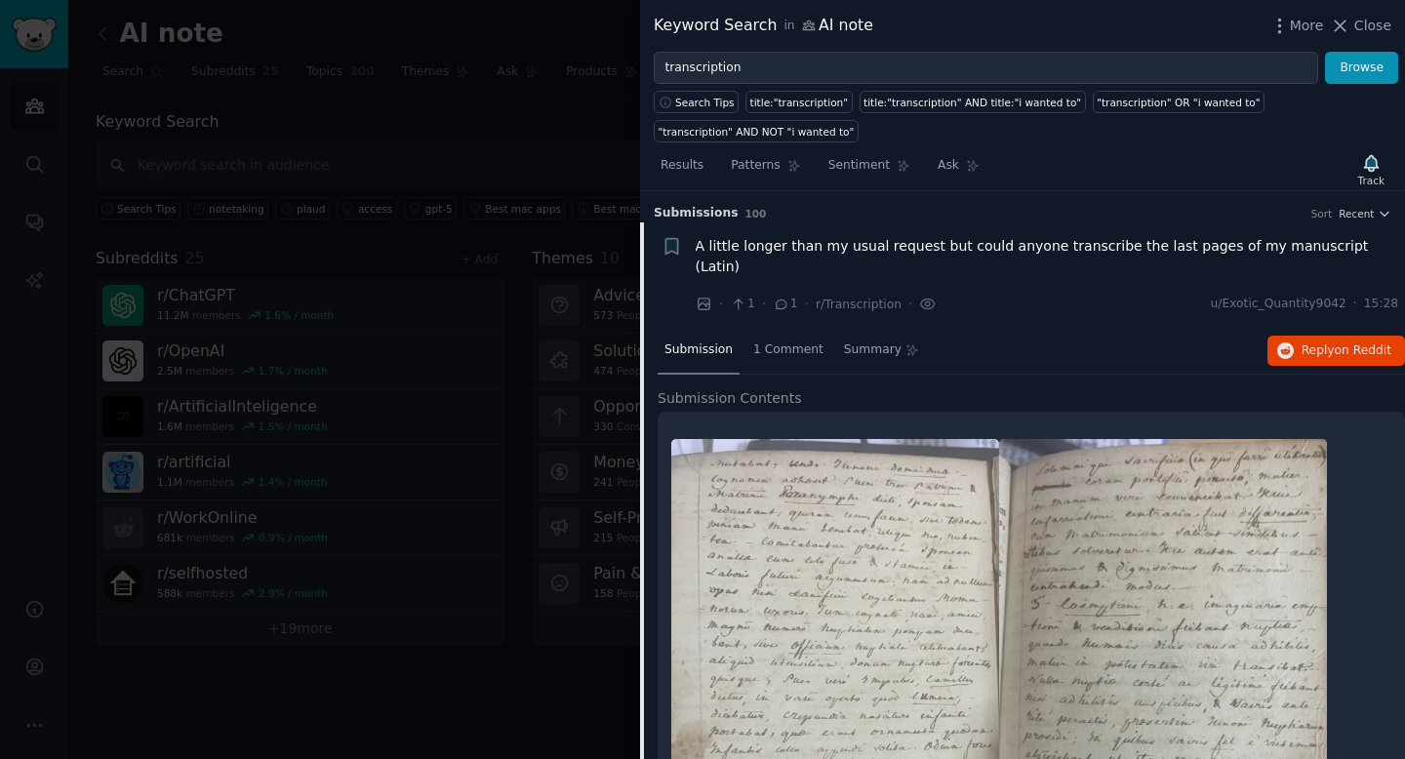
scroll to position [30, 0]
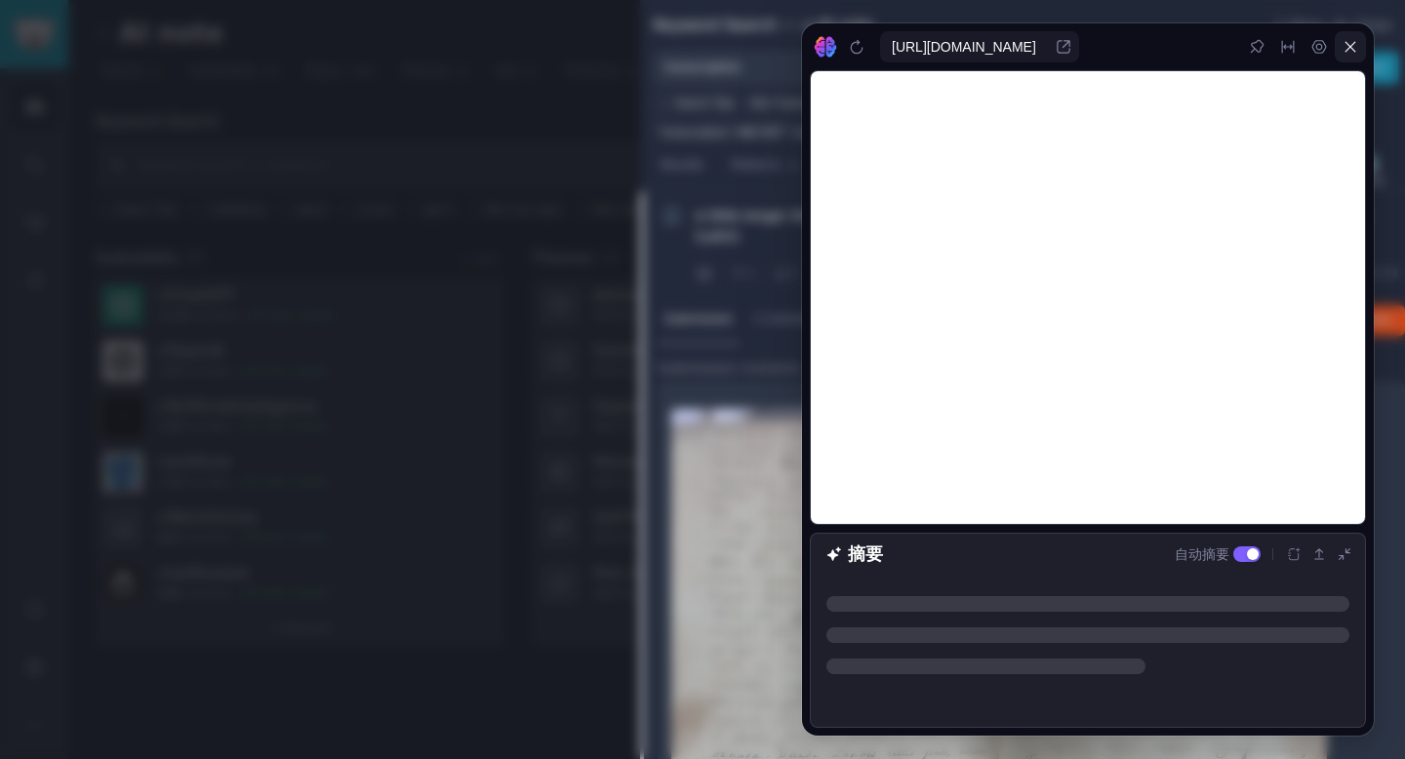
click at [1356, 43] on icon at bounding box center [1350, 47] width 16 height 16
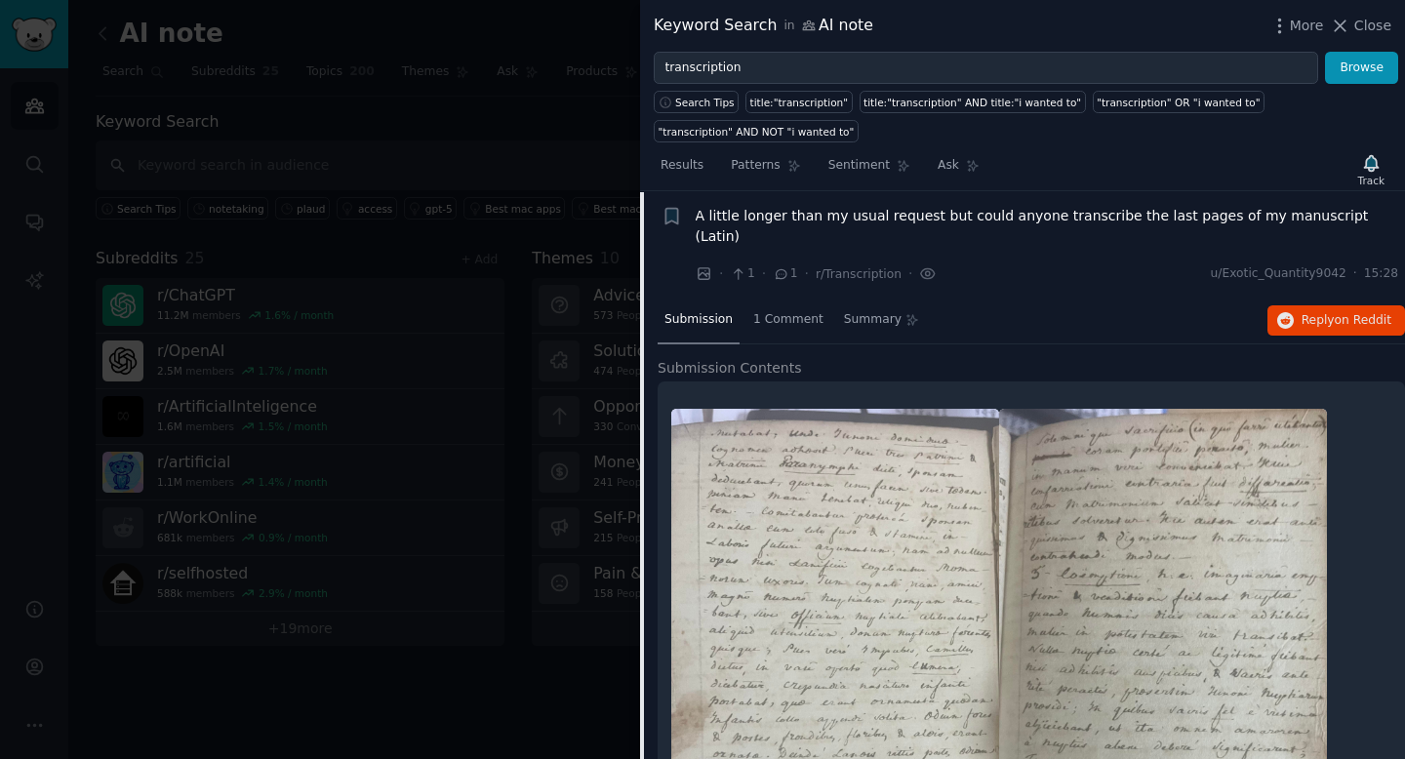
click at [1250, 210] on span "A little longer than my usual request but could anyone transcribe the last page…" at bounding box center [1046, 226] width 703 height 41
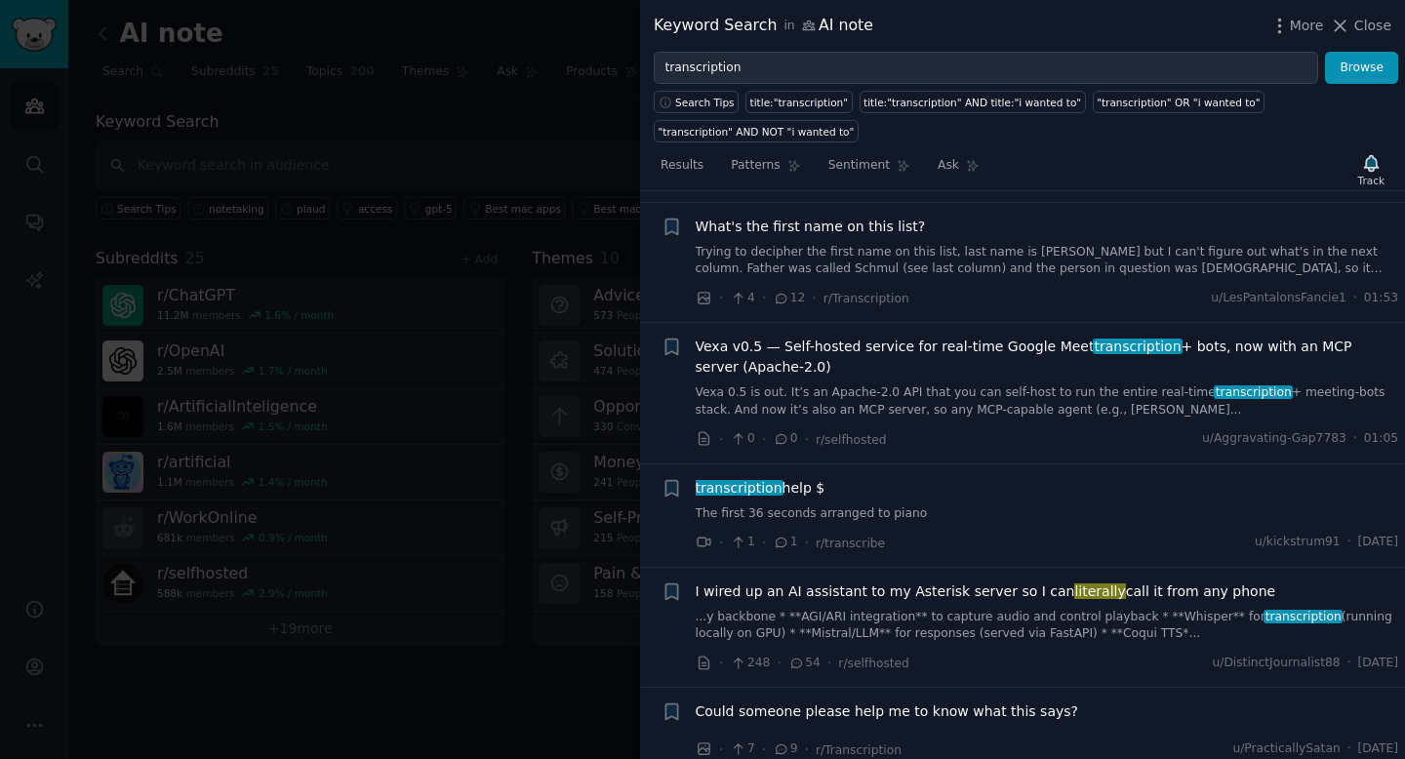
scroll to position [961, 0]
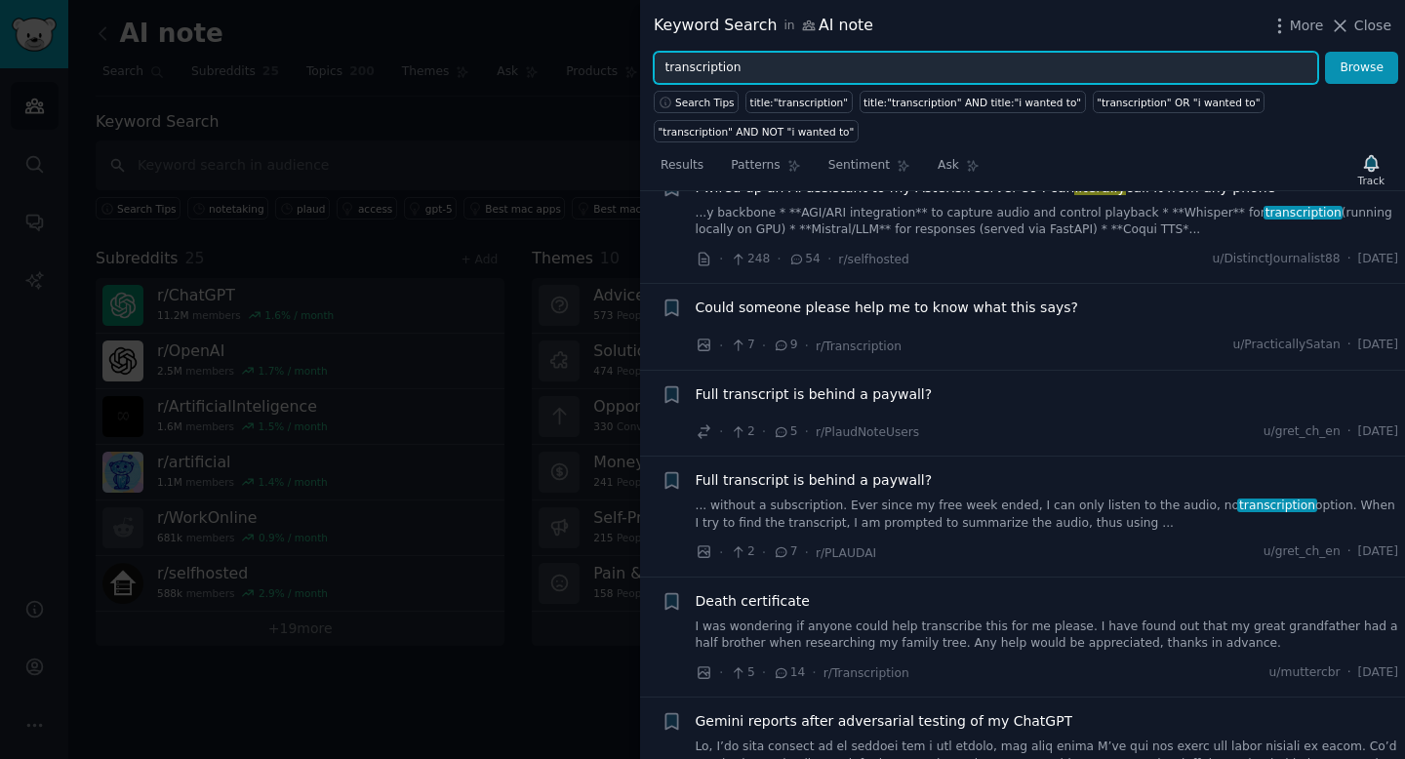
drag, startPoint x: 668, startPoint y: 66, endPoint x: 779, endPoint y: 66, distance: 111.2
click at [779, 66] on input "transcription" at bounding box center [986, 68] width 664 height 33
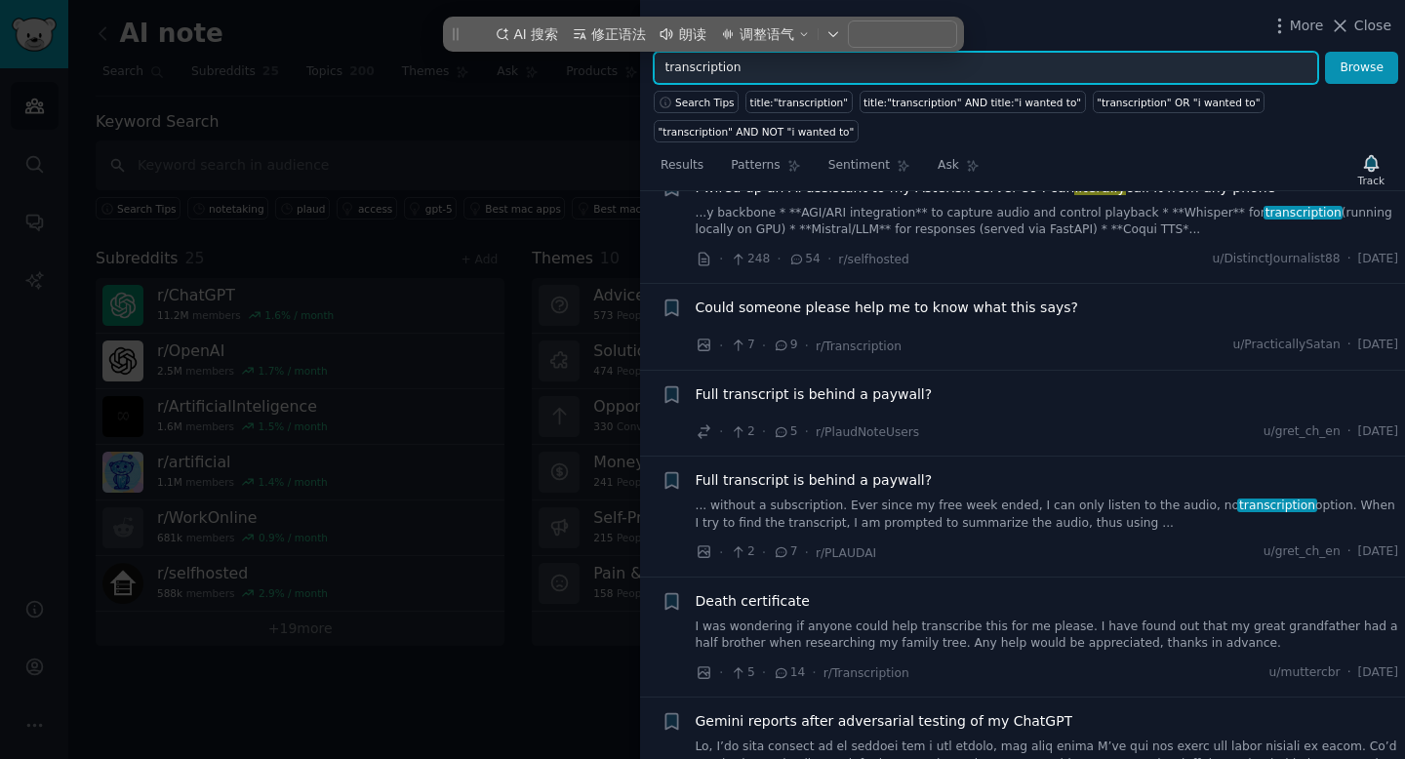
type input "t"
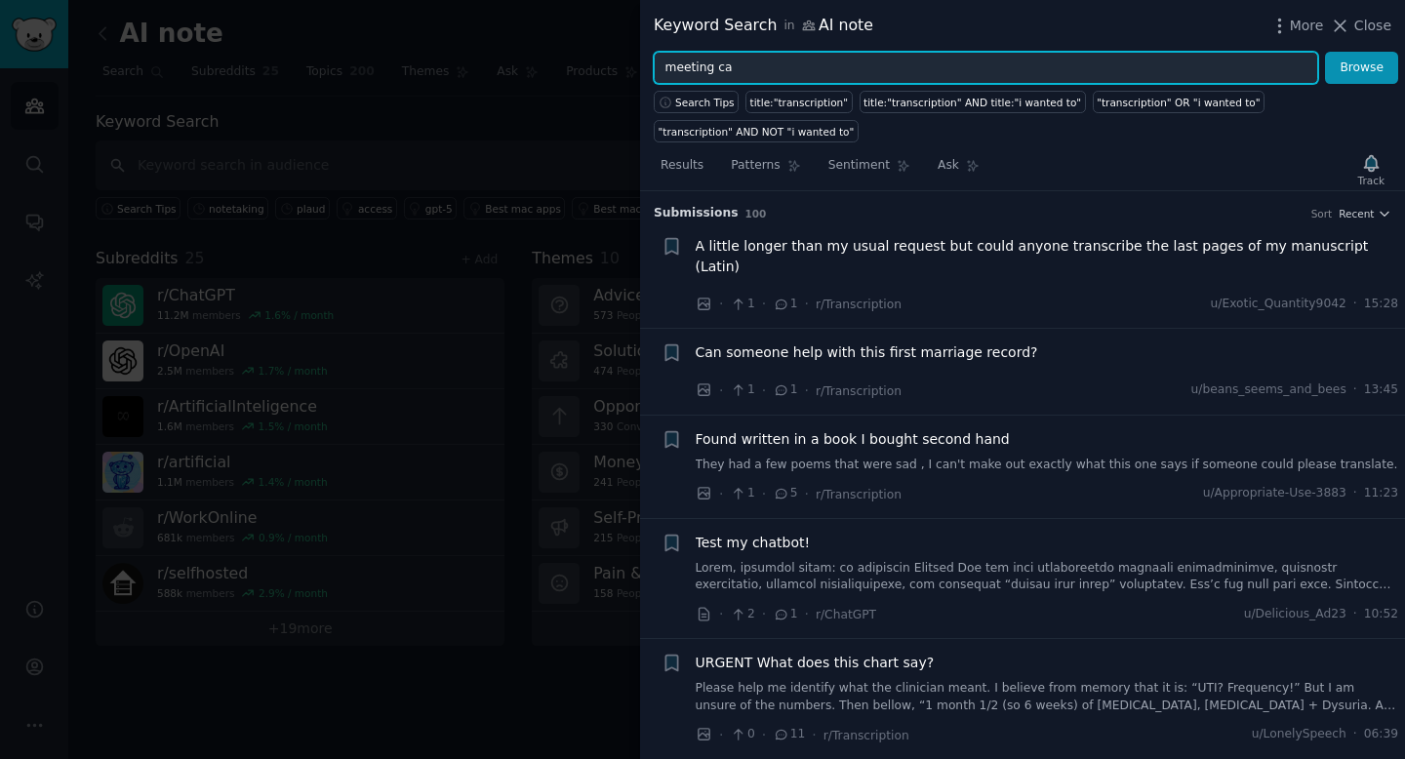
click at [737, 68] on input "meeting ca" at bounding box center [986, 68] width 664 height 33
click at [1325, 52] on button "Browse" at bounding box center [1361, 68] width 73 height 33
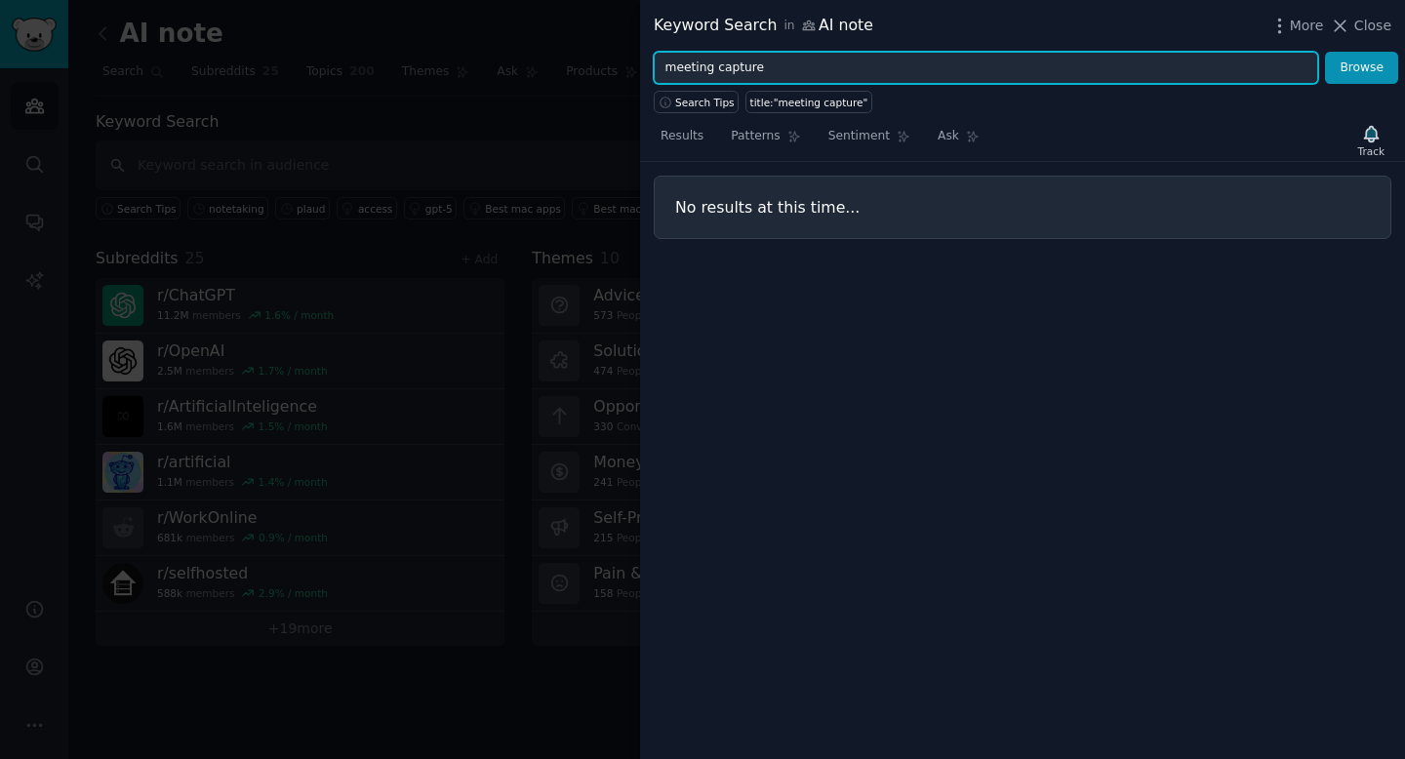
drag, startPoint x: 711, startPoint y: 68, endPoint x: 872, endPoint y: 68, distance: 160.9
click at [872, 68] on input "meeting capture" at bounding box center [986, 68] width 664 height 33
type input "meeting"
click at [1325, 52] on button "Browse" at bounding box center [1361, 68] width 73 height 33
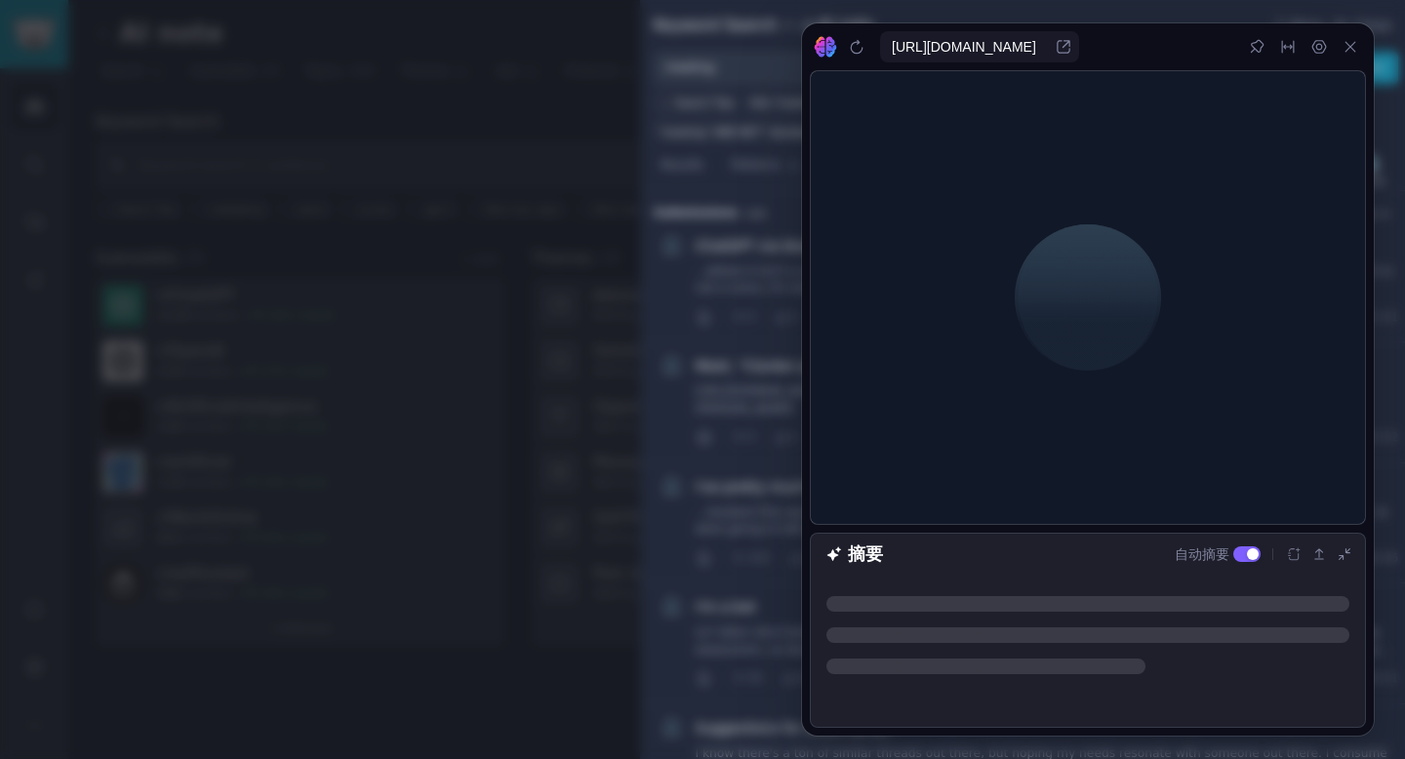
scroll to position [0, 0]
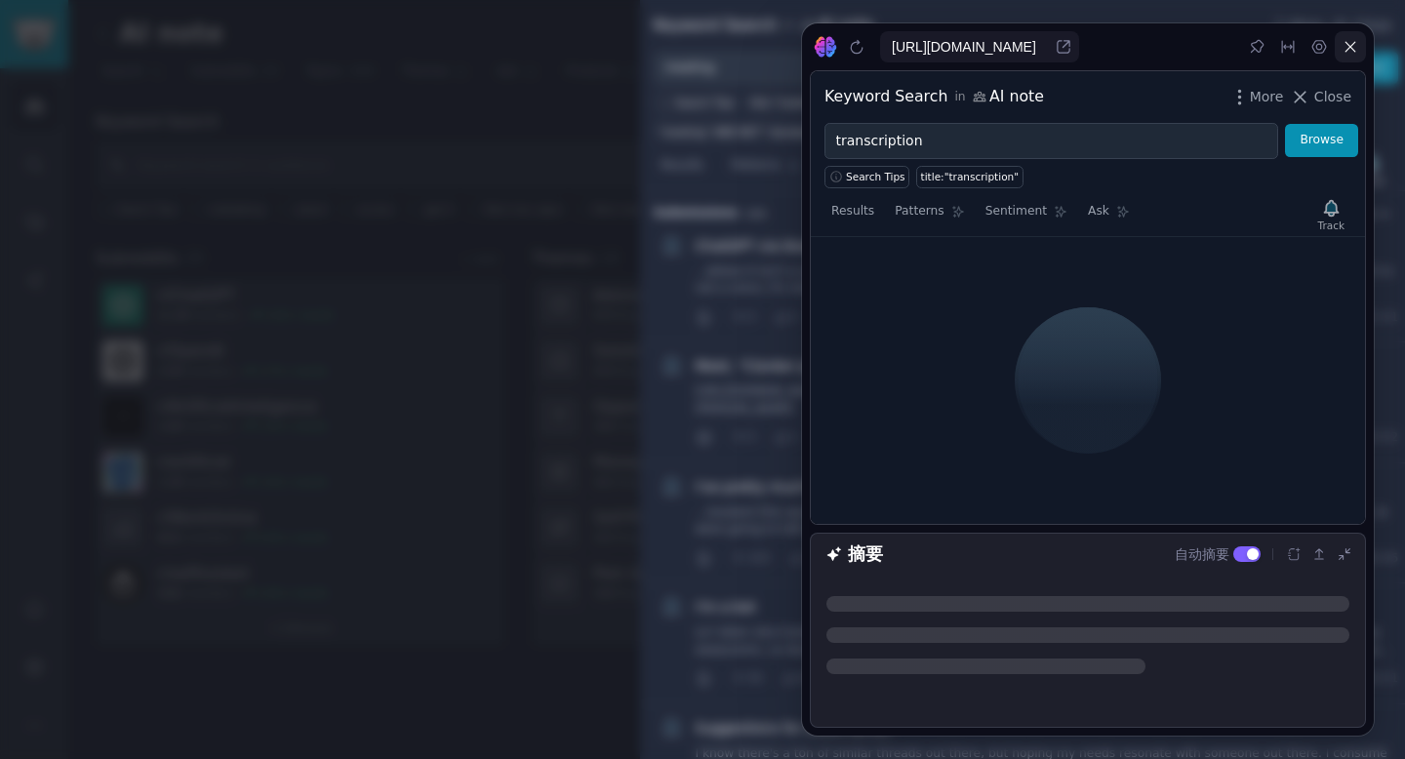
click at [1349, 39] on icon at bounding box center [1350, 47] width 16 height 16
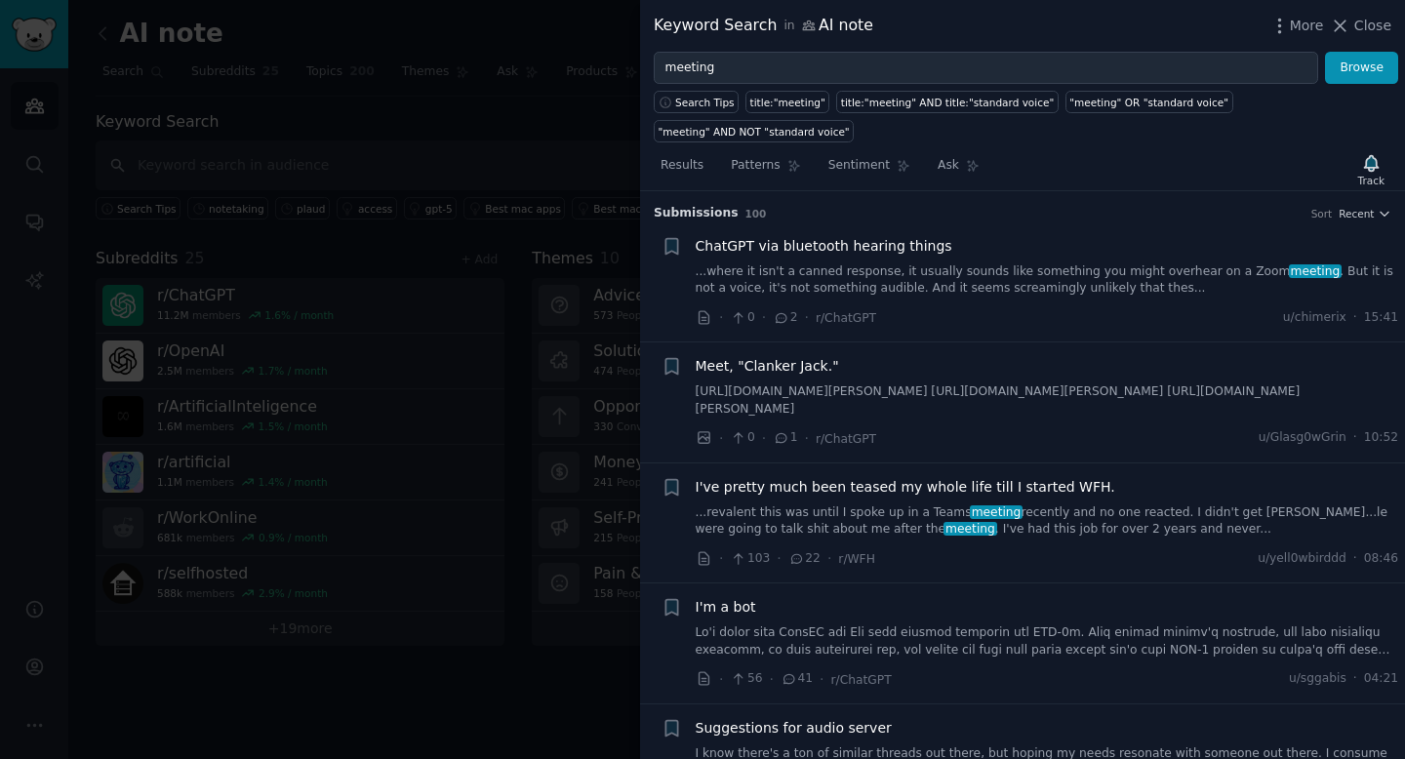
click at [1036, 277] on link "...where it isn't a canned response, it usually sounds like something you might…" at bounding box center [1046, 280] width 703 height 34
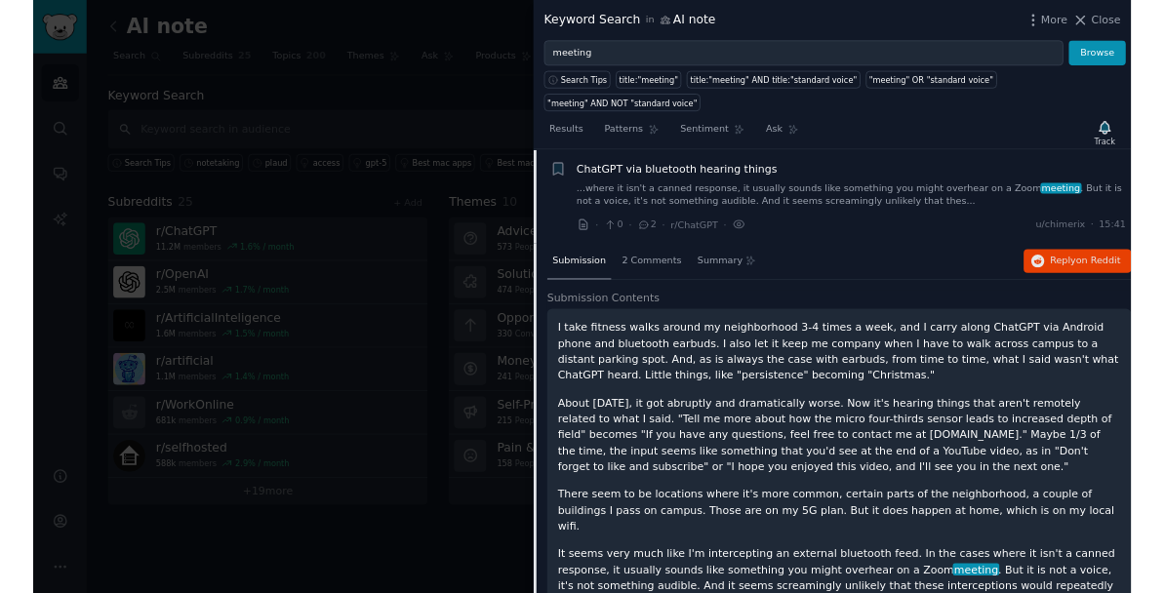
scroll to position [59, 0]
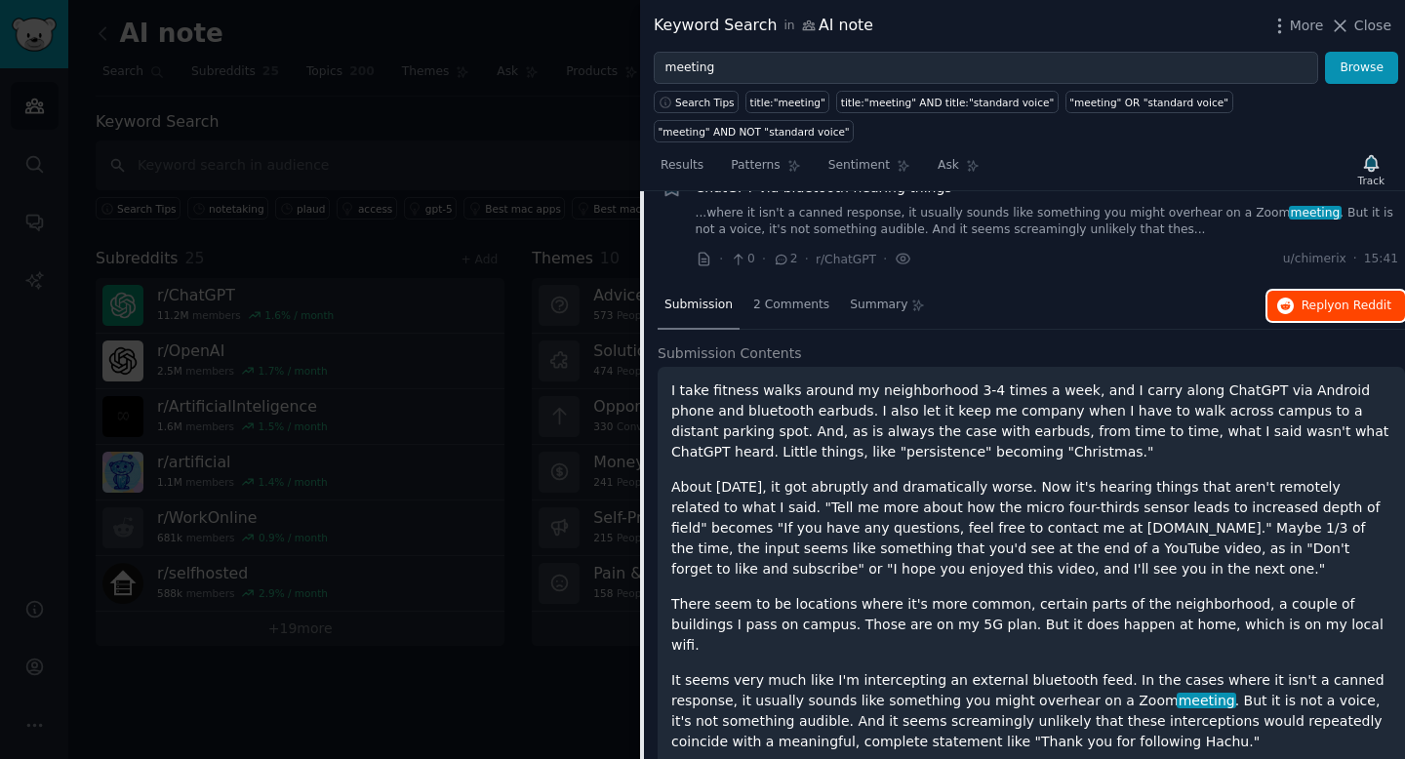
click at [1291, 294] on button "Reply on Reddit" at bounding box center [1336, 306] width 138 height 31
